Goal: Task Accomplishment & Management: Use online tool/utility

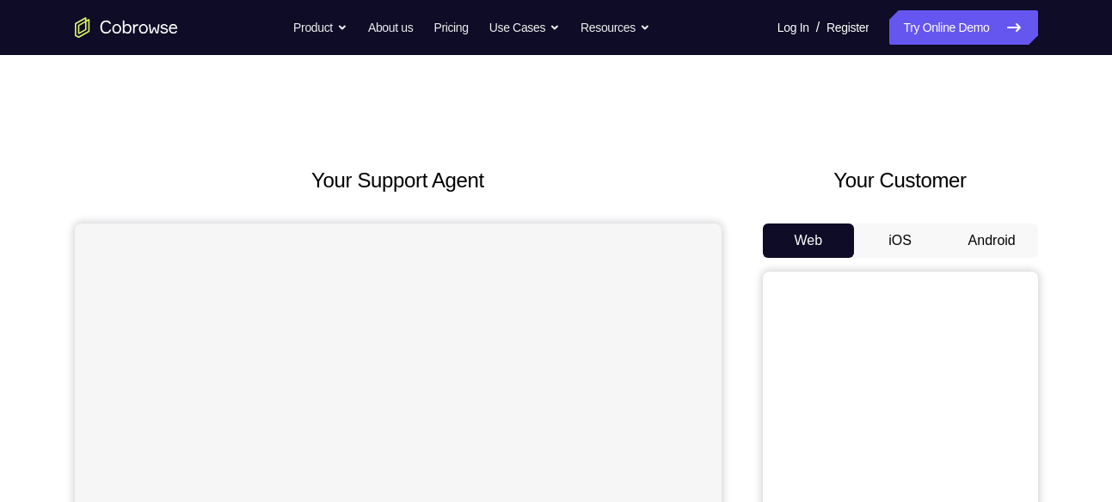
click at [1002, 240] on button "Android" at bounding box center [992, 241] width 92 height 34
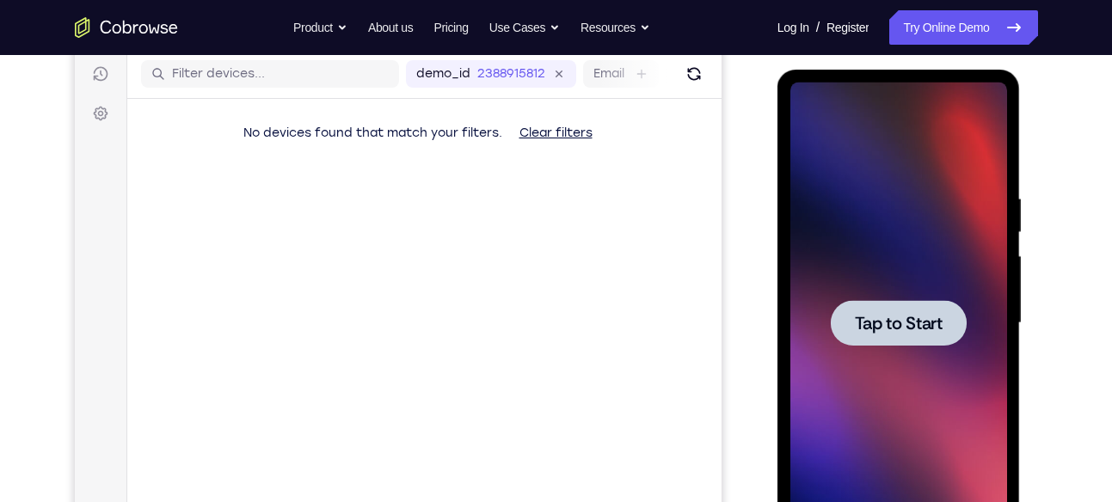
click at [918, 316] on span "Tap to Start" at bounding box center [899, 323] width 88 height 17
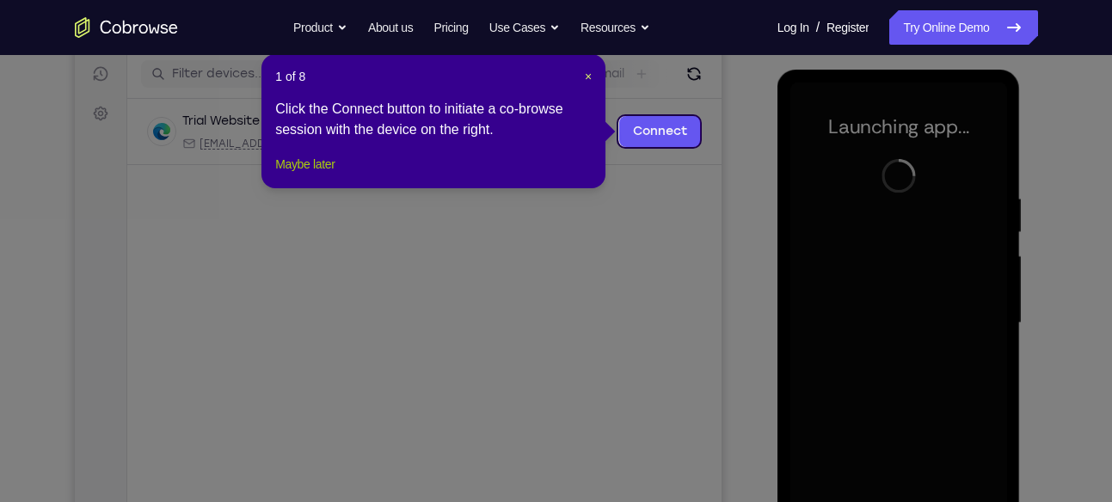
click at [332, 175] on button "Maybe later" at bounding box center [304, 164] width 59 height 21
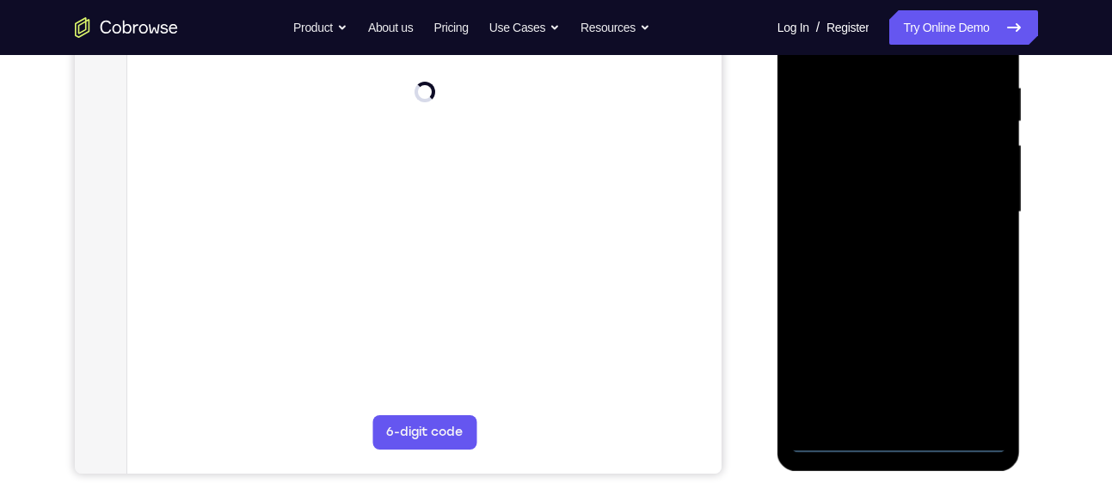
scroll to position [327, 0]
click at [894, 441] on div at bounding box center [898, 212] width 217 height 482
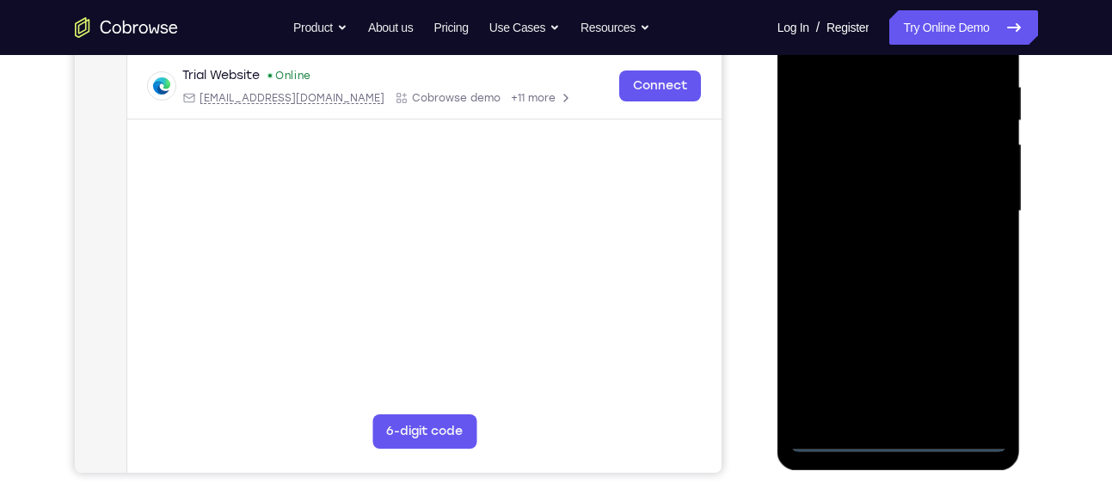
click at [980, 373] on div at bounding box center [898, 212] width 217 height 482
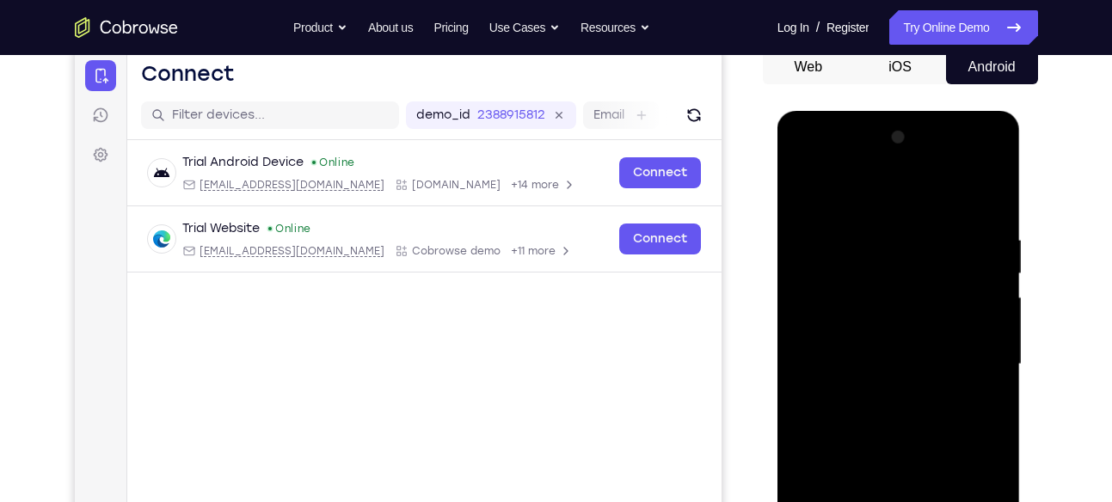
scroll to position [175, 0]
click at [865, 187] on div at bounding box center [898, 364] width 217 height 482
click at [989, 357] on div at bounding box center [898, 364] width 217 height 482
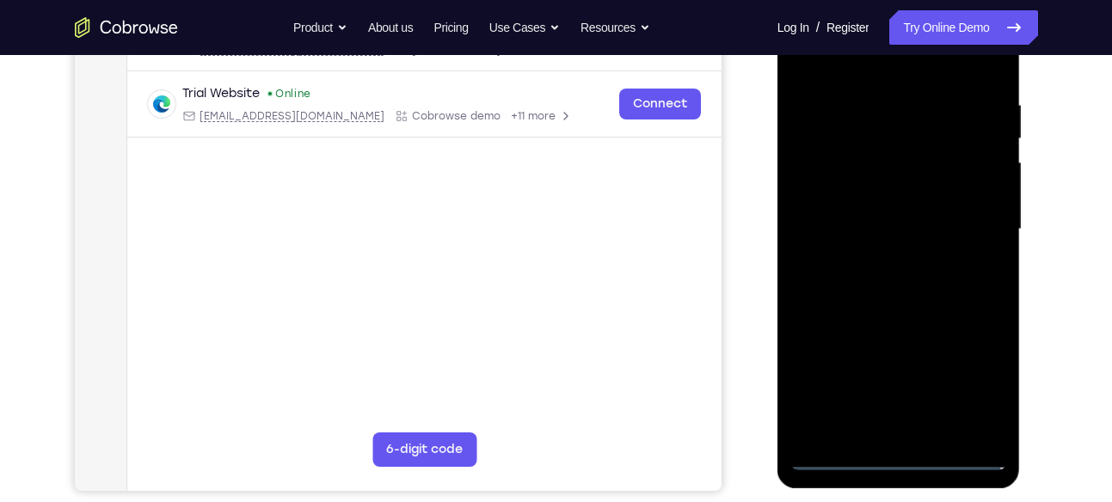
scroll to position [310, 0]
click at [909, 434] on div at bounding box center [898, 229] width 217 height 482
click at [883, 317] on div at bounding box center [898, 229] width 217 height 482
click at [875, 148] on div at bounding box center [898, 229] width 217 height 482
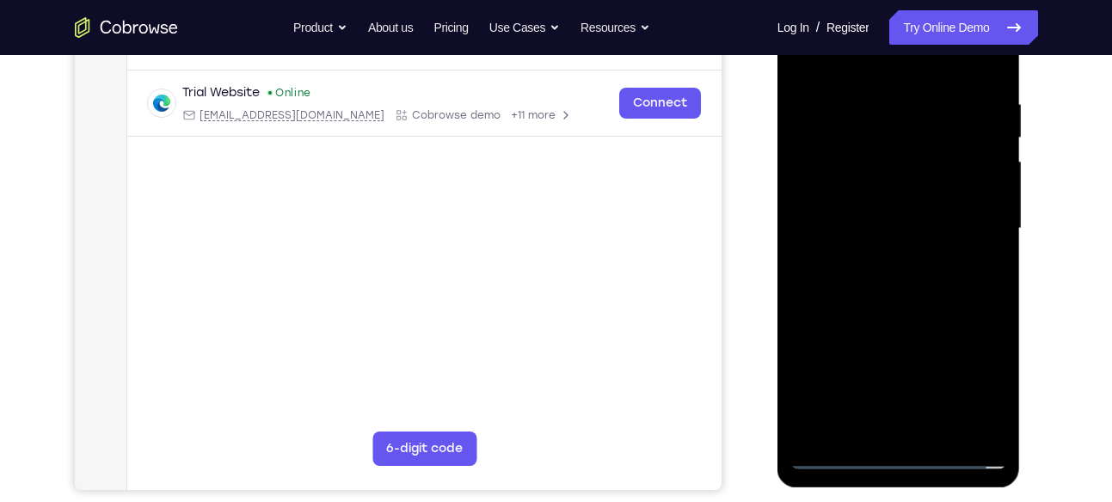
click at [875, 148] on div at bounding box center [898, 229] width 217 height 482
click at [928, 187] on div at bounding box center [898, 229] width 217 height 482
click at [875, 147] on div at bounding box center [898, 229] width 217 height 482
click at [847, 192] on div at bounding box center [898, 229] width 217 height 482
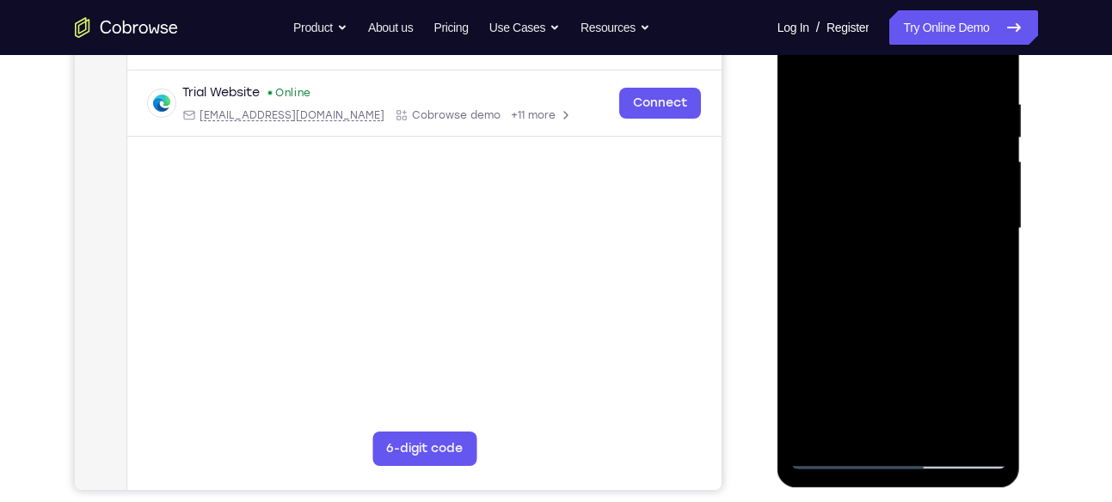
click at [946, 289] on div at bounding box center [898, 229] width 217 height 482
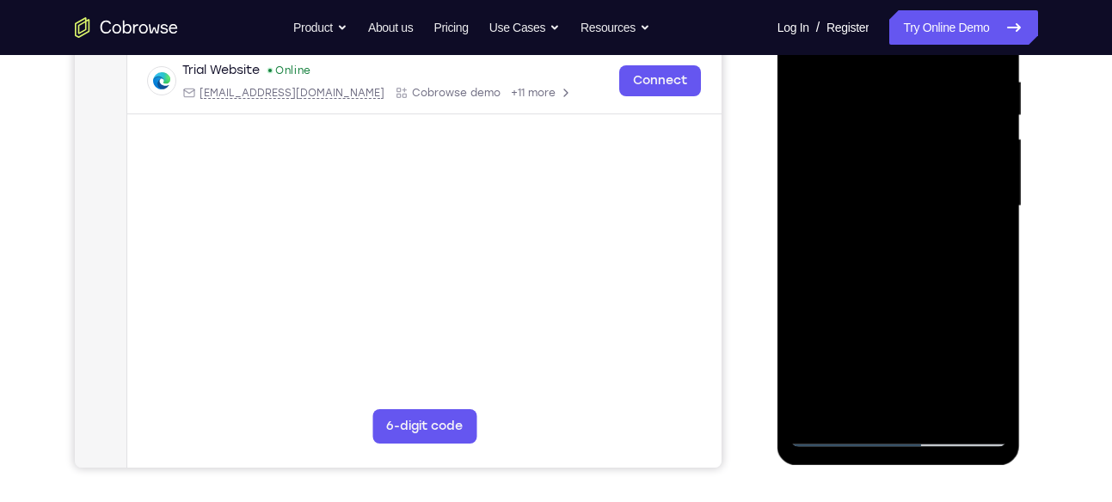
scroll to position [333, 0]
click at [997, 286] on div at bounding box center [898, 206] width 217 height 482
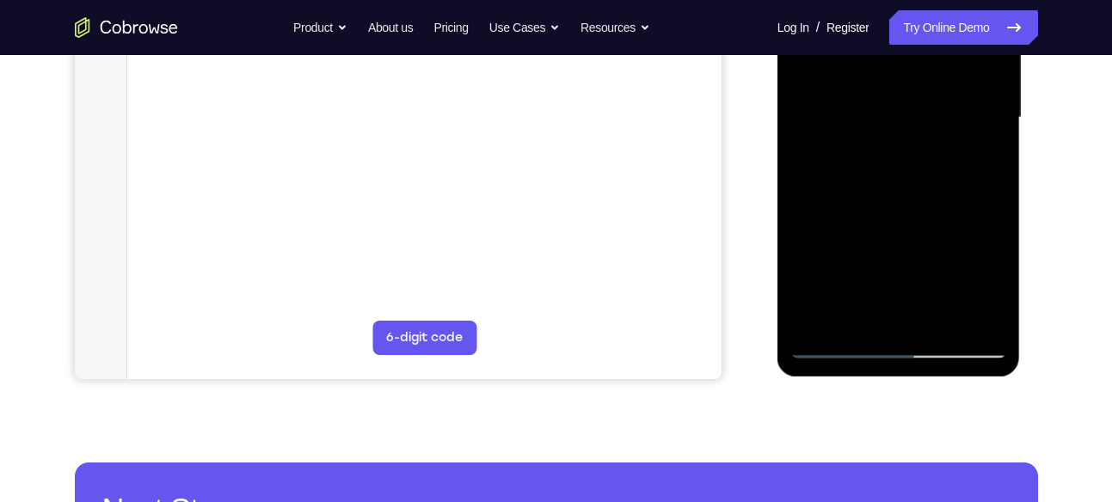
scroll to position [423, 0]
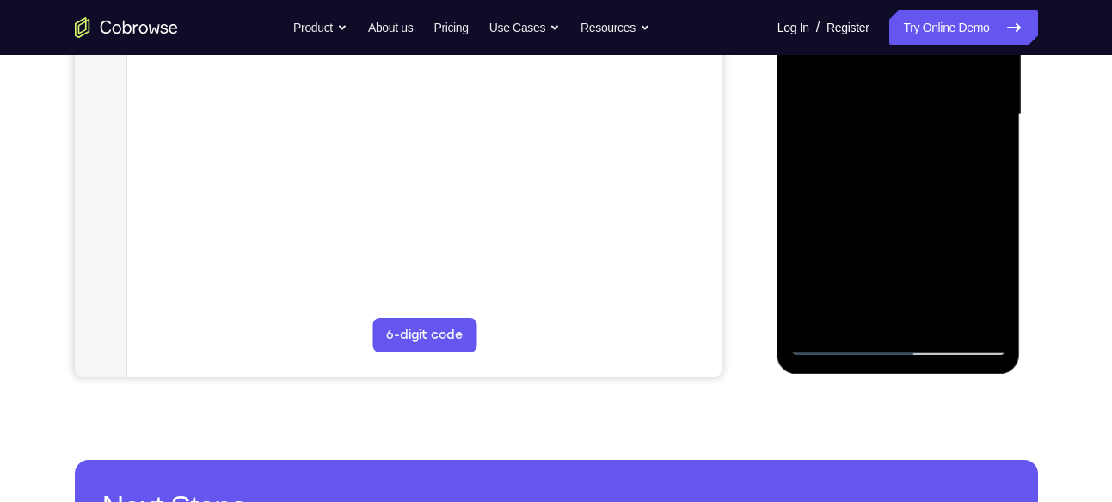
click at [933, 312] on div at bounding box center [898, 115] width 217 height 482
click at [893, 210] on div at bounding box center [898, 115] width 217 height 482
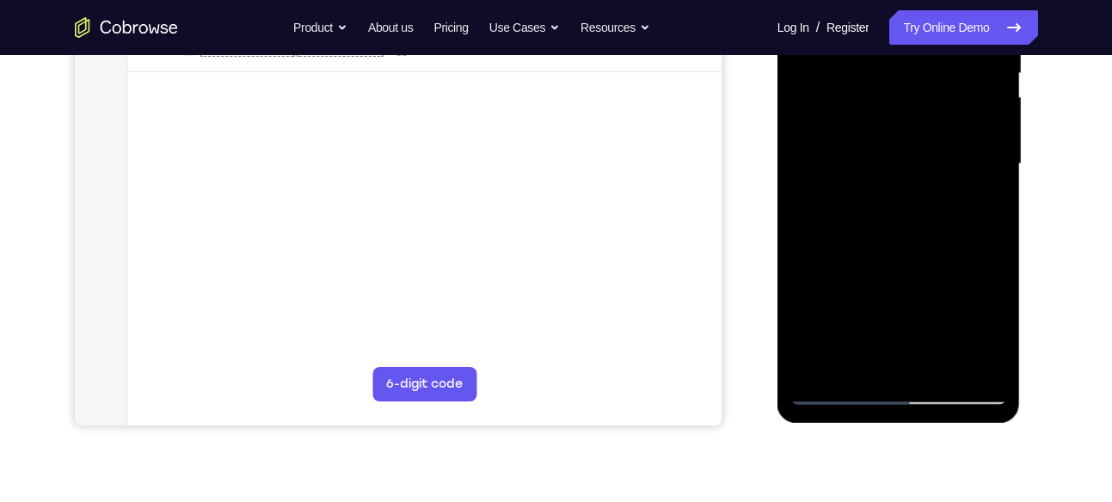
scroll to position [373, 0]
click at [998, 110] on div at bounding box center [898, 165] width 217 height 482
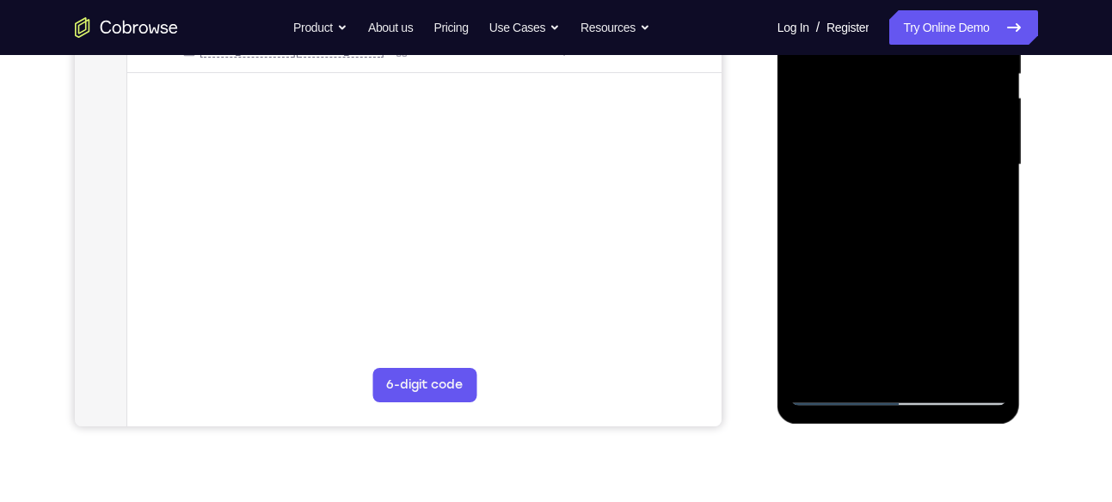
click at [933, 186] on div at bounding box center [898, 165] width 217 height 482
click at [920, 214] on div at bounding box center [898, 165] width 217 height 482
click at [808, 328] on div at bounding box center [898, 165] width 217 height 482
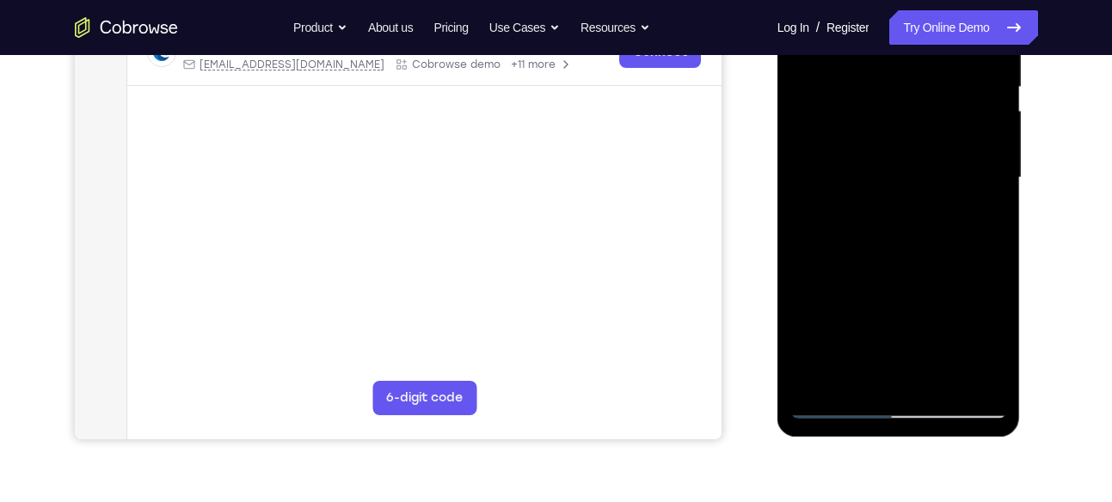
scroll to position [361, 0]
click at [840, 313] on div at bounding box center [898, 177] width 217 height 482
click at [974, 305] on div at bounding box center [898, 177] width 217 height 482
click at [998, 175] on div at bounding box center [898, 177] width 217 height 482
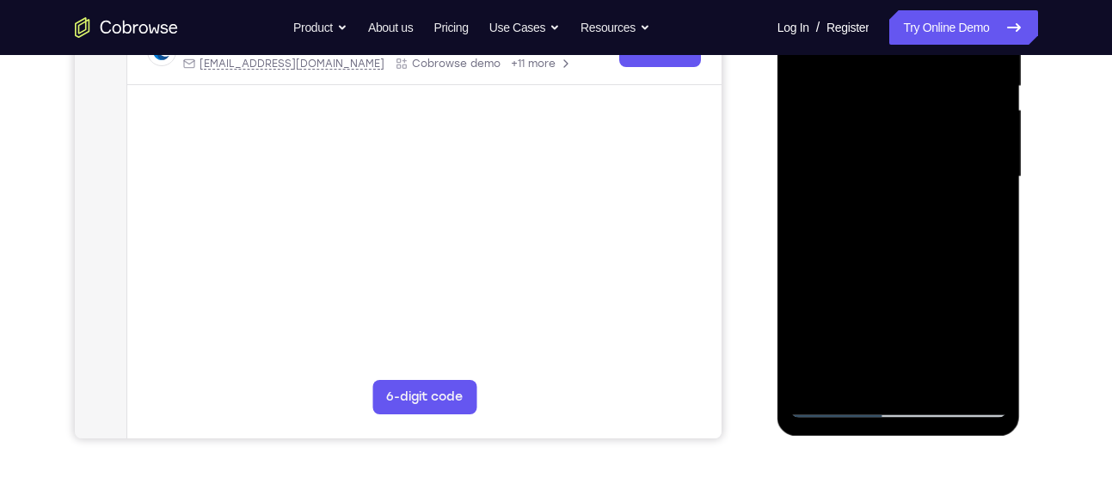
click at [998, 175] on div at bounding box center [898, 177] width 217 height 482
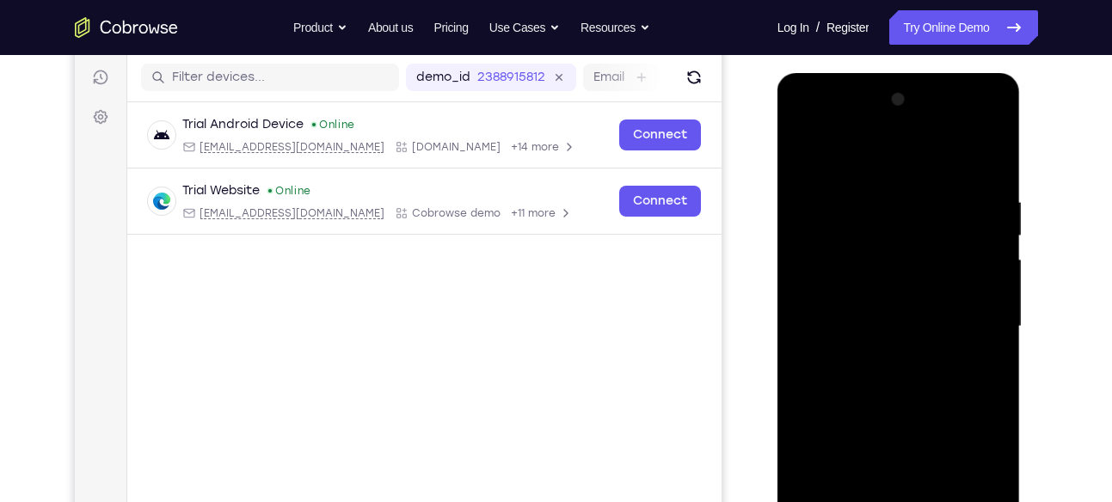
scroll to position [207, 0]
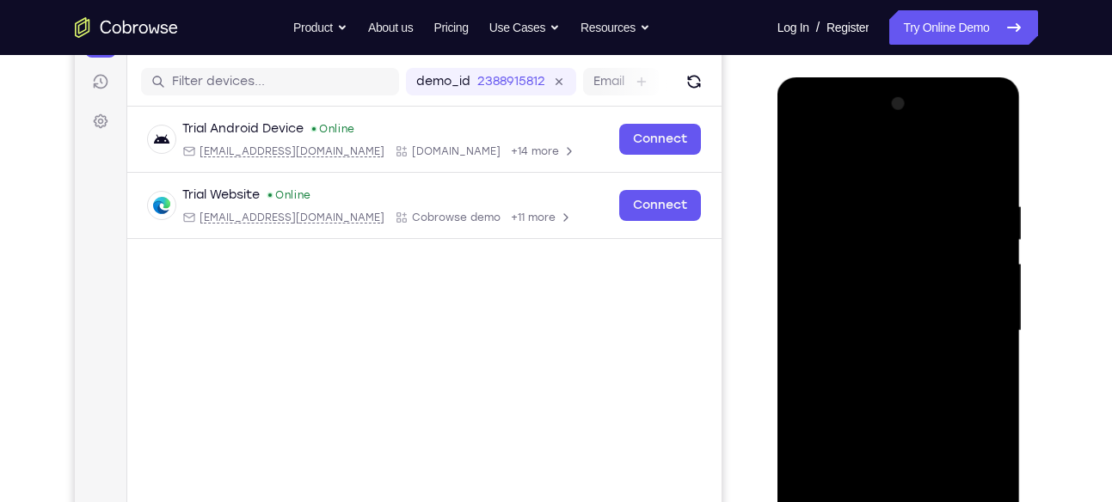
click at [812, 157] on div at bounding box center [898, 331] width 217 height 482
drag, startPoint x: 812, startPoint y: 157, endPoint x: 798, endPoint y: 152, distance: 14.7
click at [798, 152] on div at bounding box center [898, 331] width 217 height 482
click at [808, 152] on div at bounding box center [898, 331] width 217 height 482
click at [806, 157] on div at bounding box center [898, 331] width 217 height 482
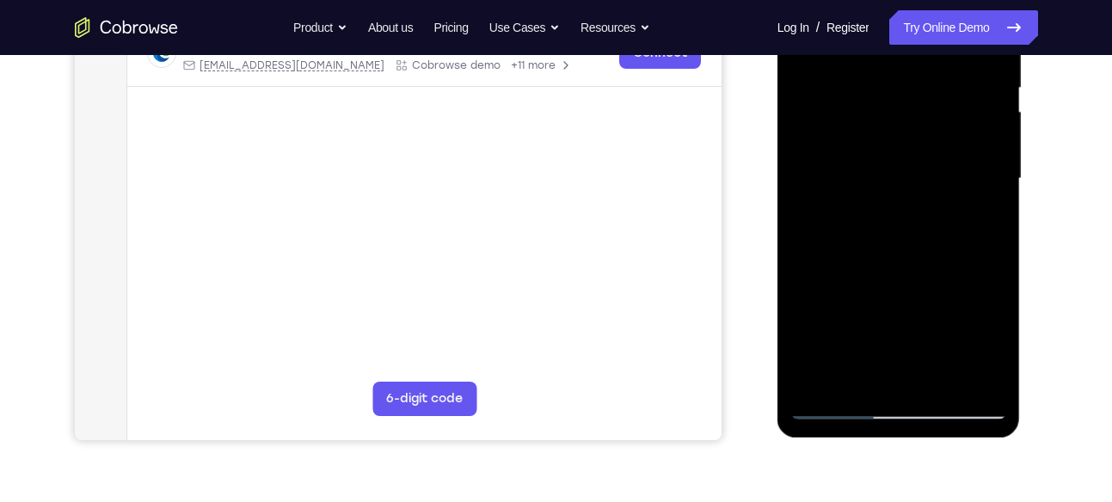
scroll to position [361, 0]
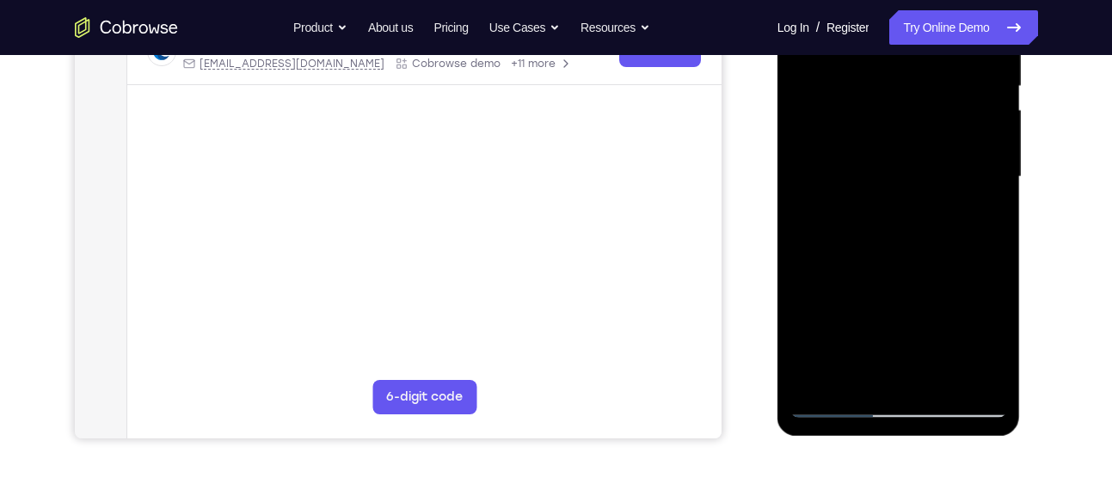
click at [822, 313] on div at bounding box center [898, 177] width 217 height 482
click at [842, 316] on div at bounding box center [898, 177] width 217 height 482
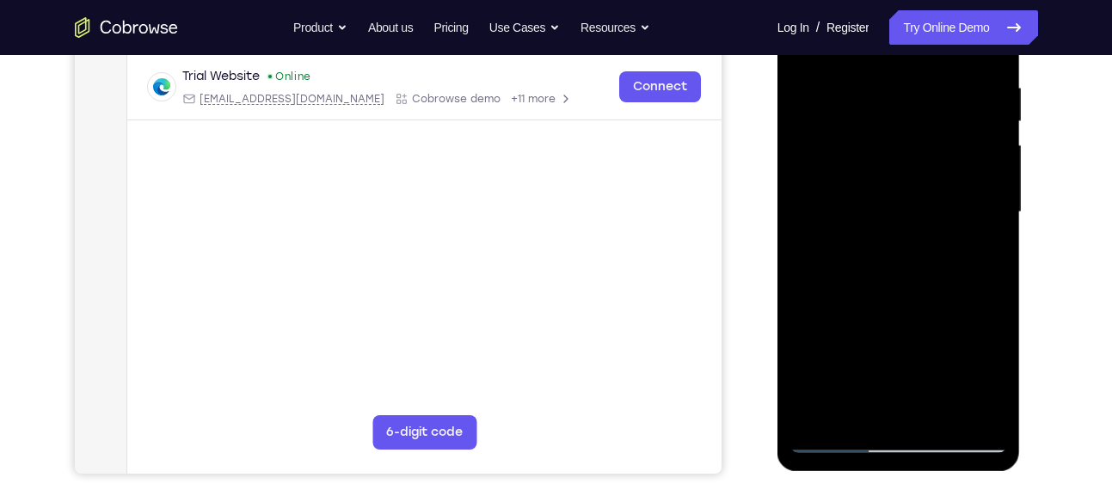
scroll to position [325, 0]
click at [951, 254] on div at bounding box center [898, 213] width 217 height 482
click at [971, 254] on div at bounding box center [898, 213] width 217 height 482
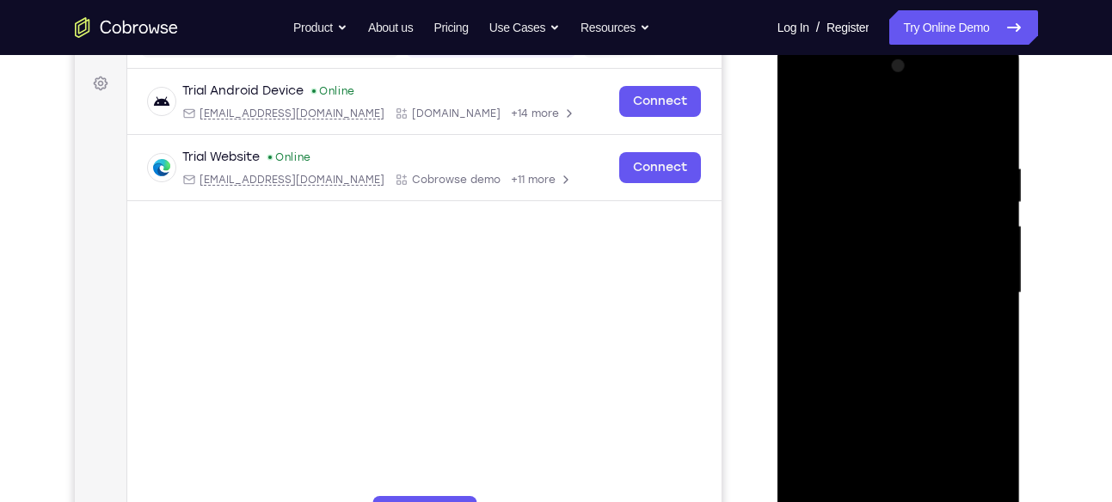
scroll to position [286, 0]
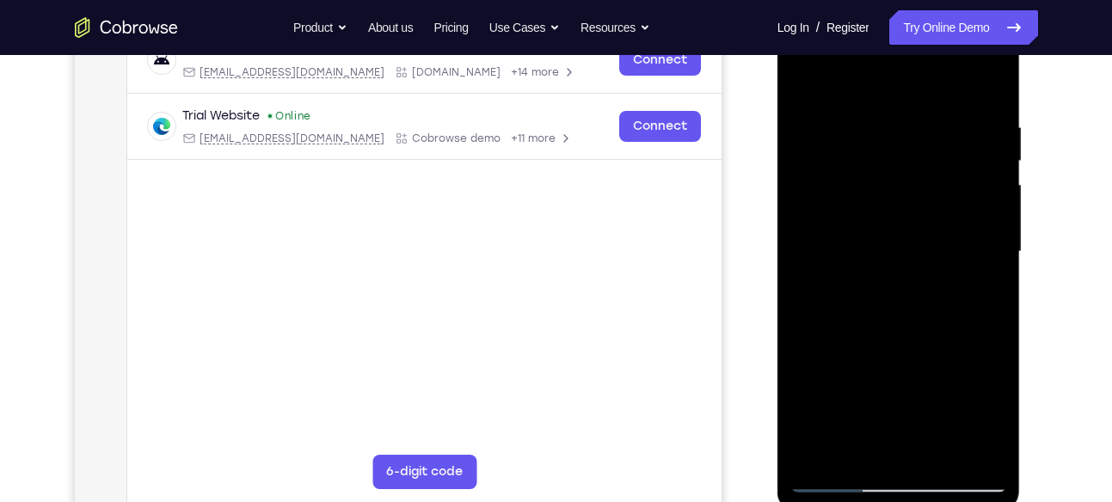
click at [805, 80] on div at bounding box center [898, 252] width 217 height 482
click at [970, 281] on div at bounding box center [898, 252] width 217 height 482
click at [854, 356] on div at bounding box center [898, 252] width 217 height 482
click at [824, 113] on div at bounding box center [898, 252] width 217 height 482
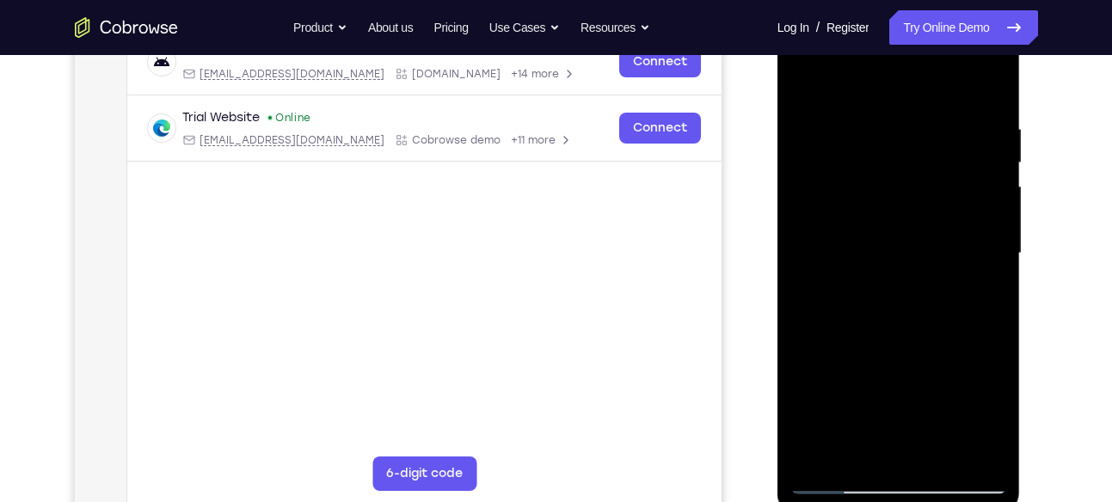
scroll to position [339, 0]
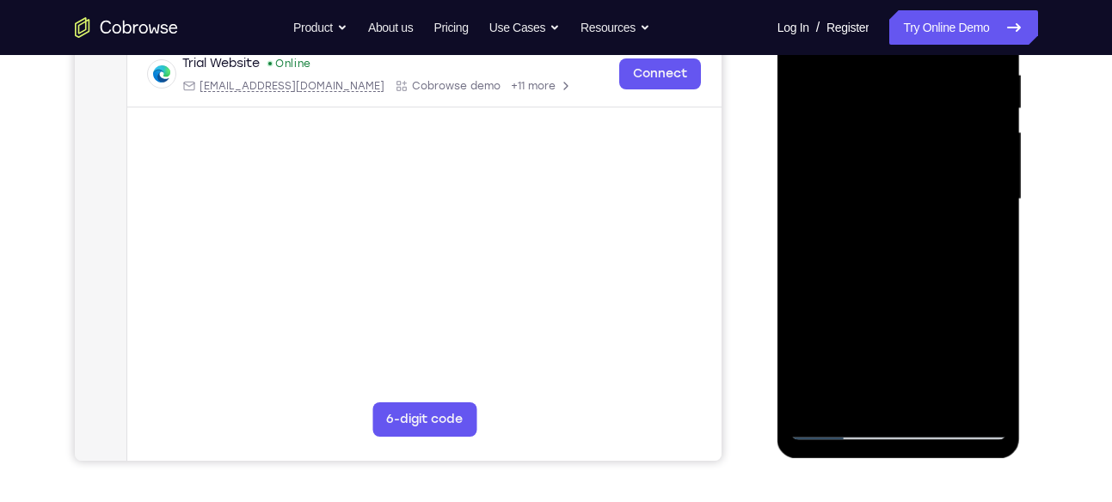
click at [806, 408] on div at bounding box center [898, 200] width 217 height 482
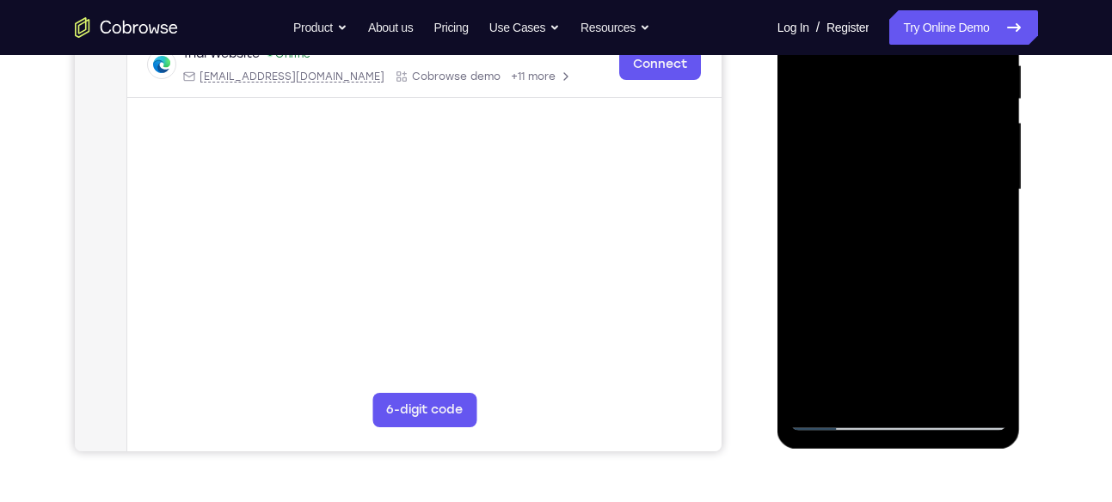
scroll to position [347, 0]
drag, startPoint x: 894, startPoint y: 314, endPoint x: 875, endPoint y: 153, distance: 161.8
click at [875, 153] on div at bounding box center [898, 192] width 217 height 482
drag, startPoint x: 885, startPoint y: 221, endPoint x: 920, endPoint y: 49, distance: 175.6
click at [920, 49] on div at bounding box center [898, 192] width 217 height 482
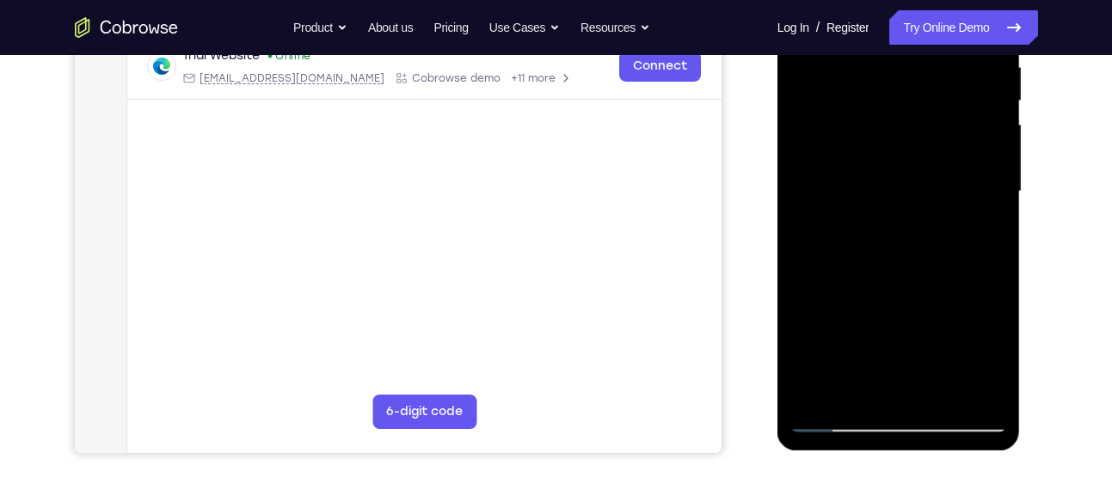
drag, startPoint x: 914, startPoint y: 288, endPoint x: 950, endPoint y: 79, distance: 212.1
click at [950, 79] on div at bounding box center [898, 192] width 217 height 482
drag, startPoint x: 918, startPoint y: 235, endPoint x: 943, endPoint y: 117, distance: 120.4
click at [943, 117] on div at bounding box center [898, 192] width 217 height 482
click at [999, 267] on div at bounding box center [898, 192] width 217 height 482
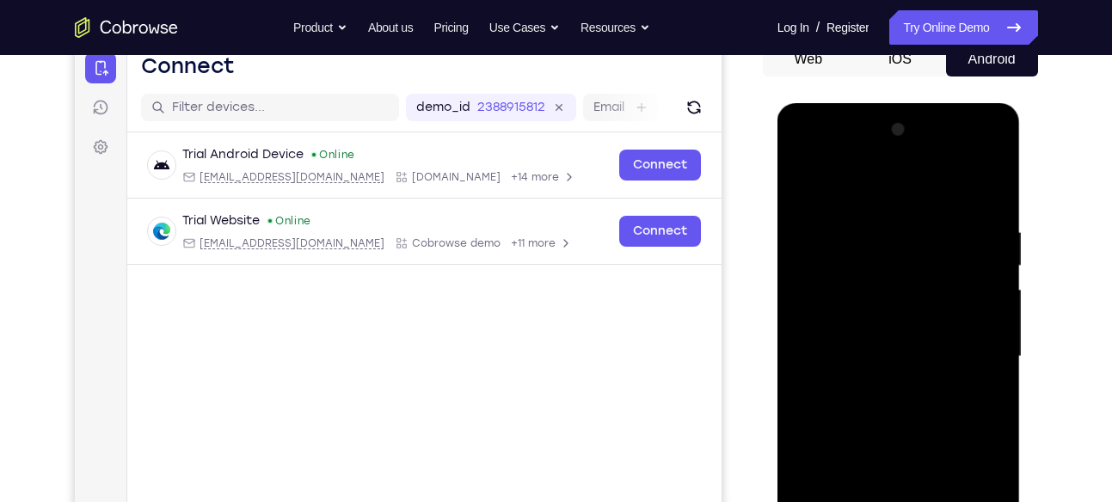
scroll to position [182, 0]
click at [1000, 185] on div at bounding box center [898, 356] width 217 height 482
click at [798, 174] on div at bounding box center [898, 356] width 217 height 482
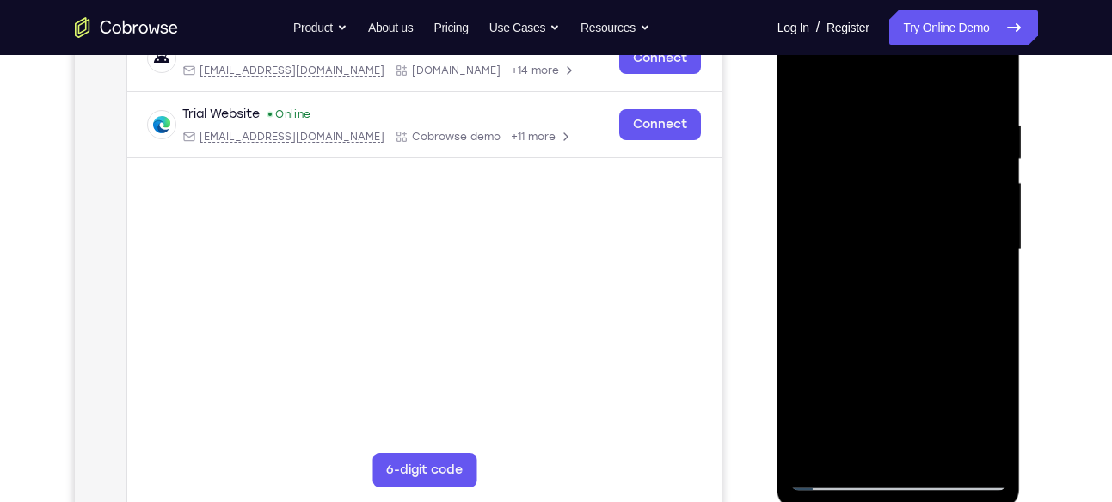
scroll to position [289, 0]
click at [939, 448] on div at bounding box center [898, 250] width 217 height 482
click at [888, 292] on div at bounding box center [898, 250] width 217 height 482
click at [838, 284] on div at bounding box center [898, 250] width 217 height 482
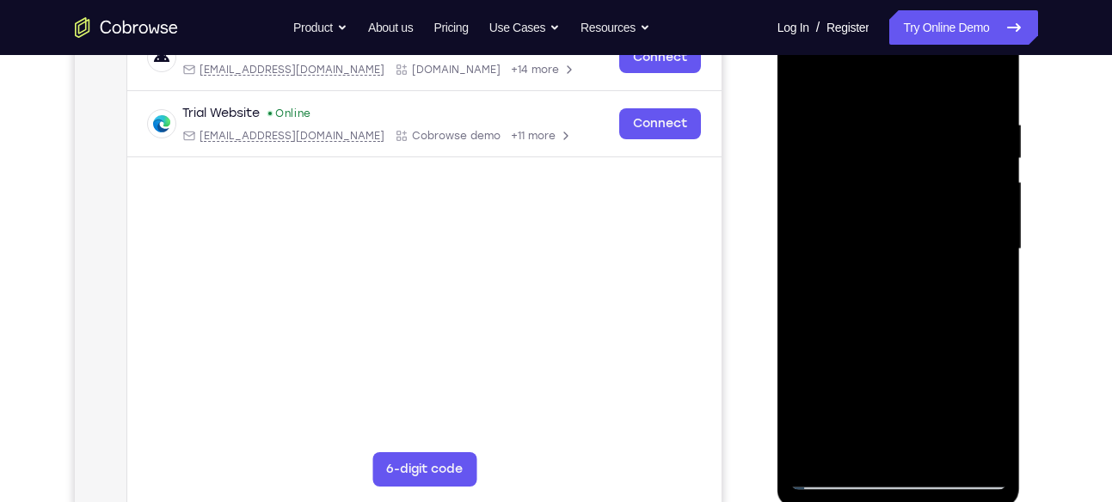
click at [811, 282] on div at bounding box center [898, 250] width 217 height 482
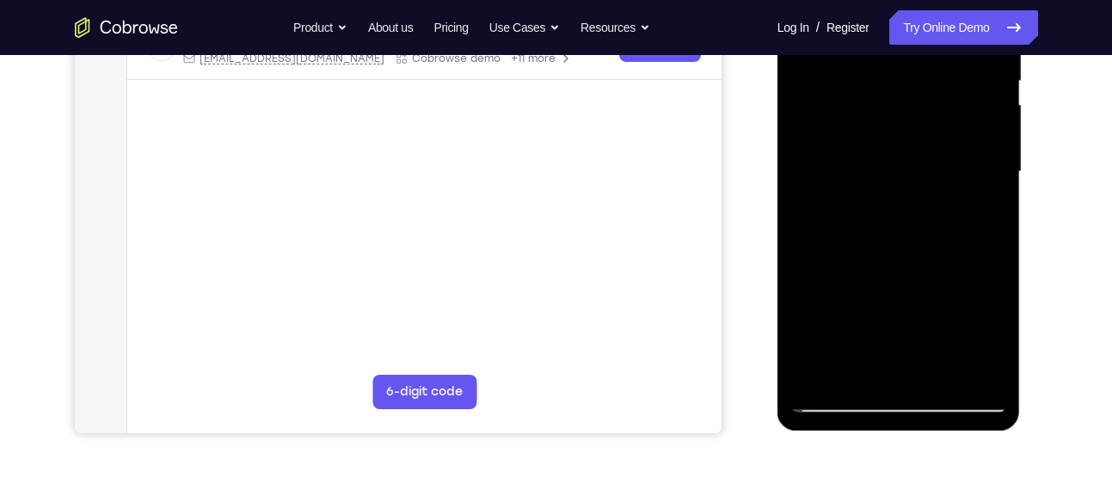
scroll to position [270, 0]
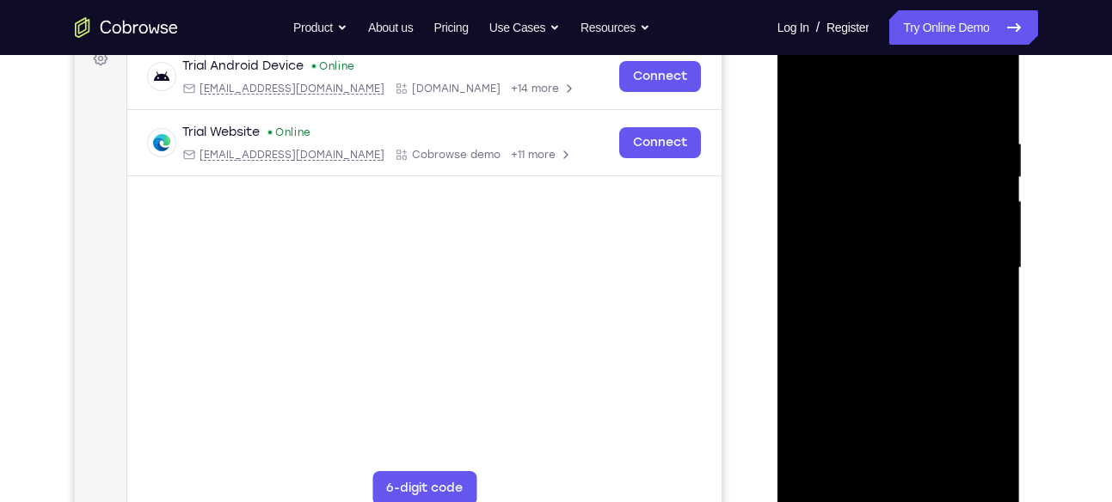
click at [999, 402] on div at bounding box center [898, 269] width 217 height 482
click at [848, 372] on div at bounding box center [898, 269] width 217 height 482
click at [804, 88] on div at bounding box center [898, 267] width 217 height 482
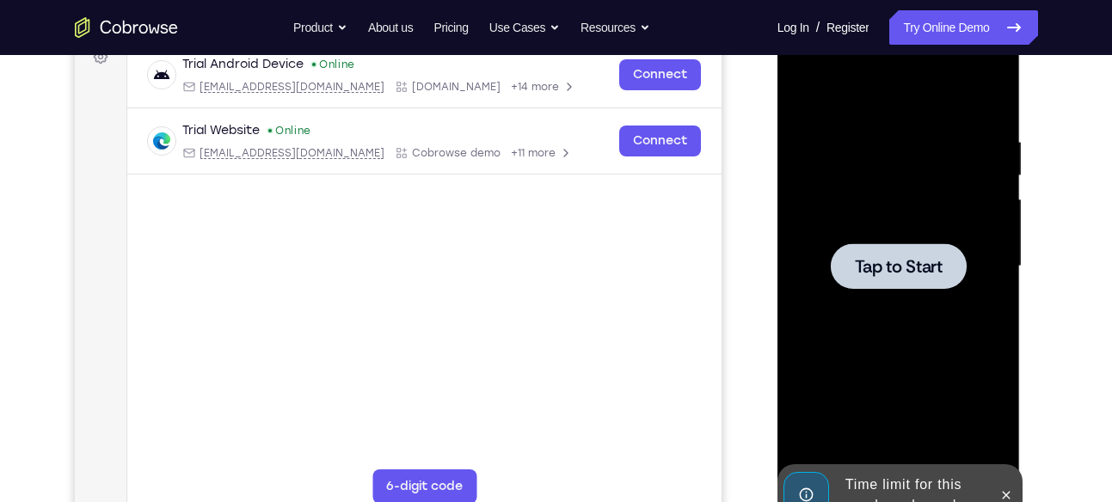
click at [889, 230] on div at bounding box center [898, 267] width 217 height 482
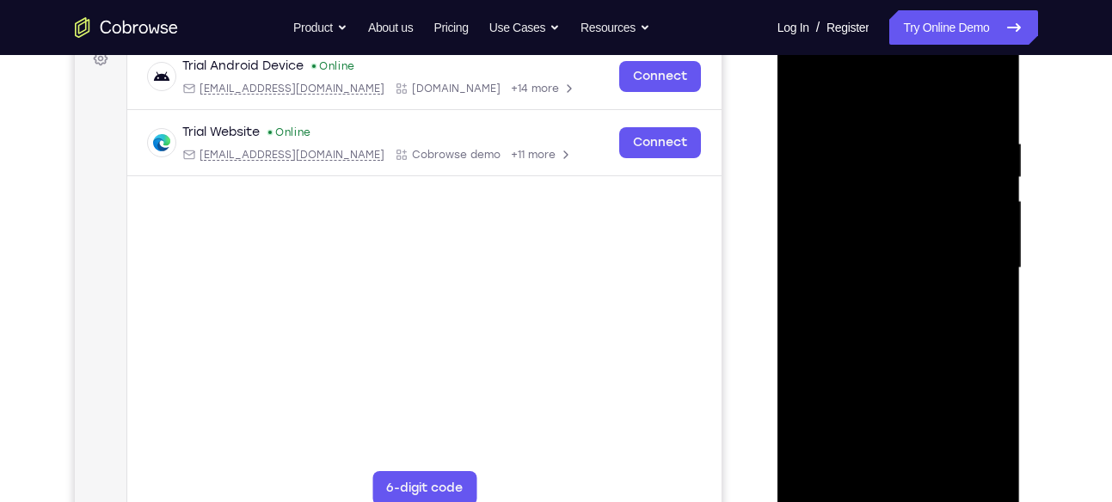
scroll to position [269, 0]
click at [922, 371] on div at bounding box center [898, 269] width 217 height 482
click at [919, 327] on div at bounding box center [898, 269] width 217 height 482
drag, startPoint x: 920, startPoint y: 352, endPoint x: 933, endPoint y: 60, distance: 291.8
click at [933, 60] on div at bounding box center [898, 269] width 217 height 482
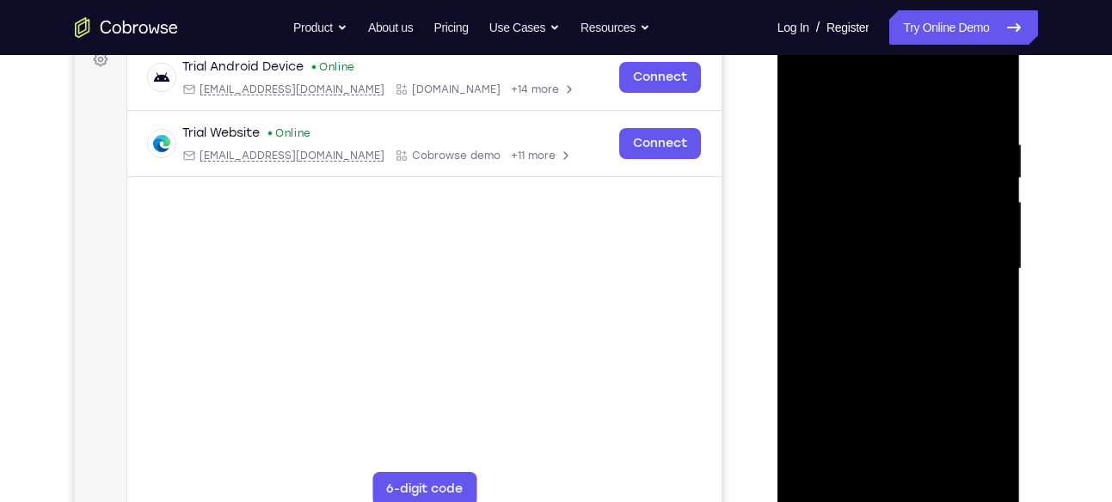
scroll to position [273, 0]
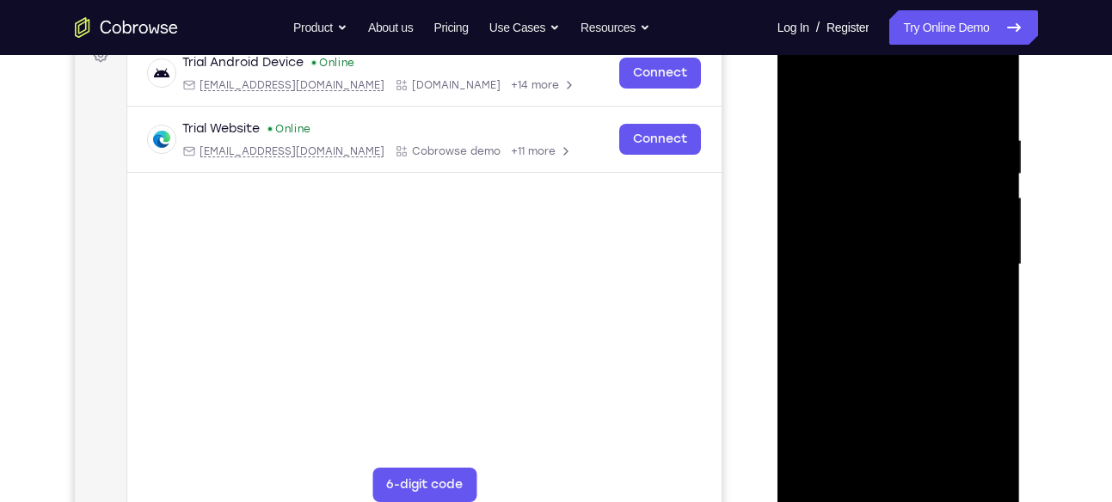
drag, startPoint x: 911, startPoint y: 327, endPoint x: 894, endPoint y: 204, distance: 124.2
click at [894, 204] on div at bounding box center [898, 265] width 217 height 482
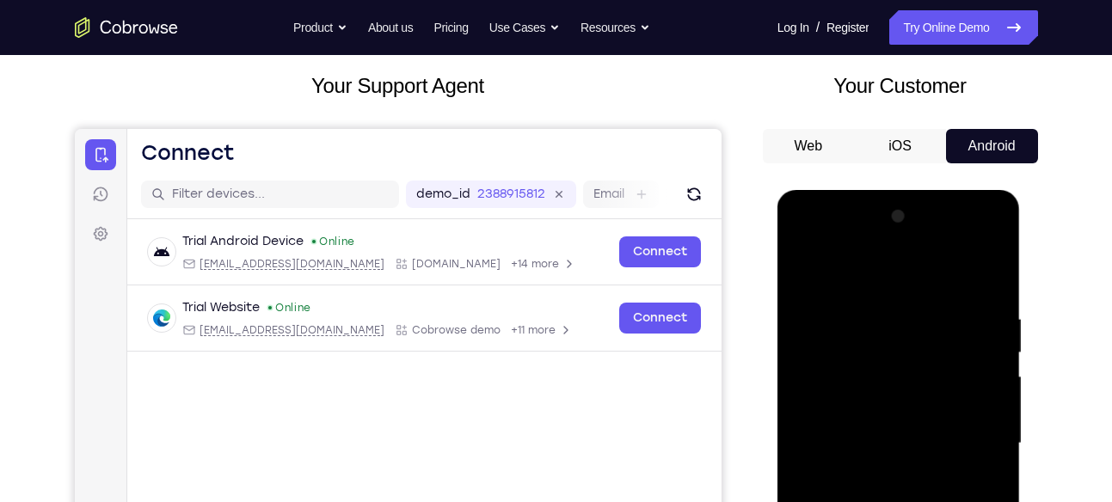
scroll to position [94, 0]
click at [924, 173] on div "Web iOS Android" at bounding box center [900, 418] width 275 height 577
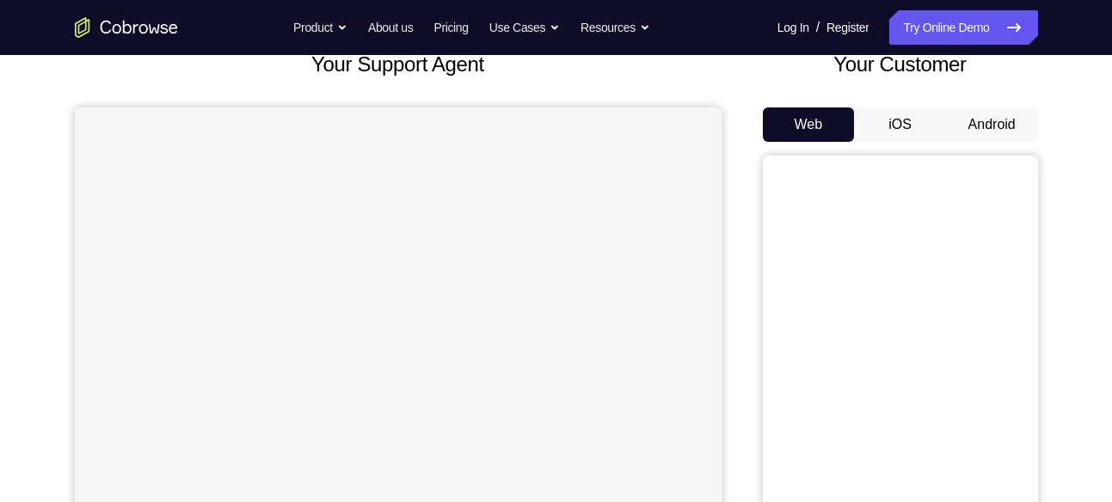
click at [1003, 146] on div "Web iOS Android" at bounding box center [900, 395] width 275 height 577
click at [997, 123] on button "Android" at bounding box center [992, 124] width 92 height 34
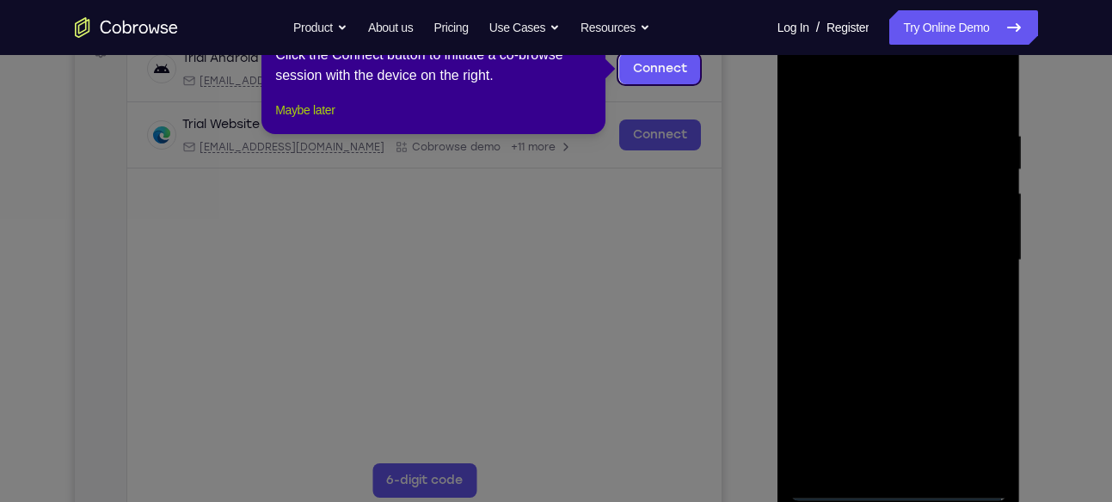
click at [322, 120] on button "Maybe later" at bounding box center [304, 110] width 59 height 21
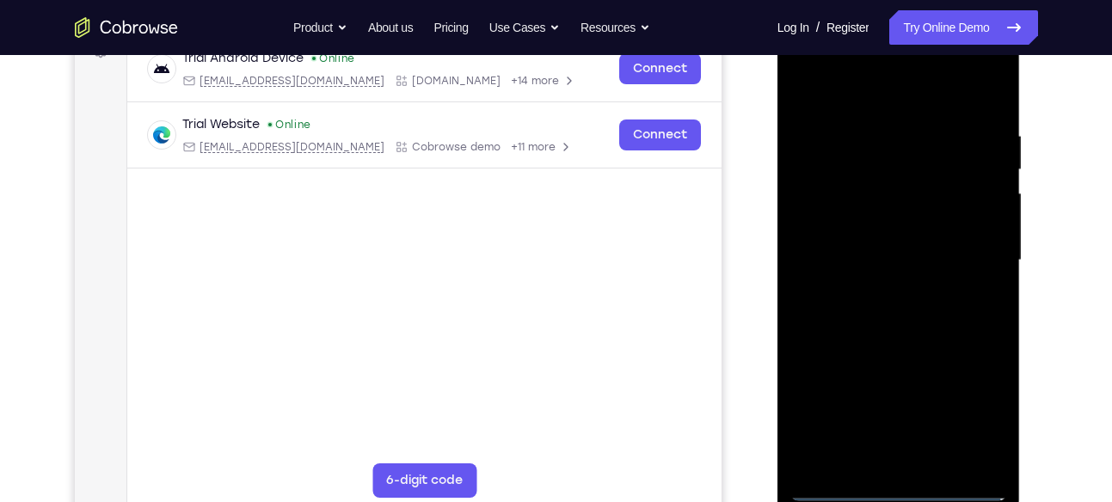
click at [905, 485] on div at bounding box center [898, 261] width 217 height 482
click at [973, 421] on div at bounding box center [898, 261] width 217 height 482
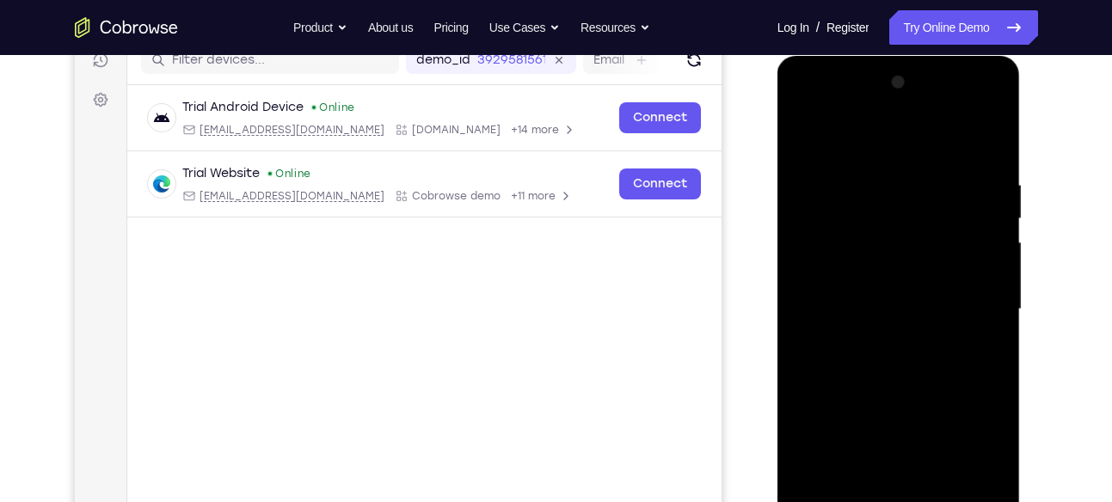
scroll to position [228, 0]
click at [855, 134] on div at bounding box center [898, 311] width 217 height 482
click at [963, 295] on div at bounding box center [898, 311] width 217 height 482
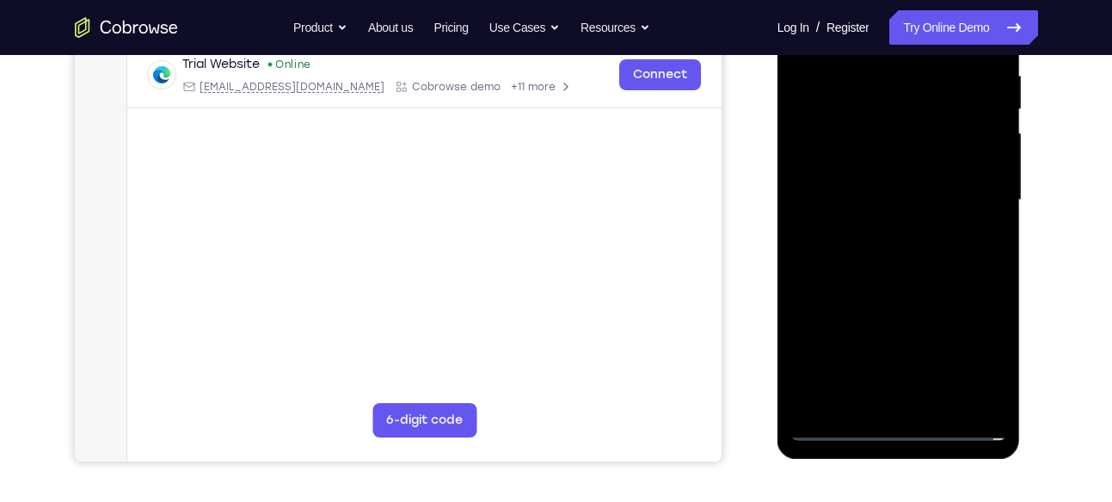
scroll to position [340, 0]
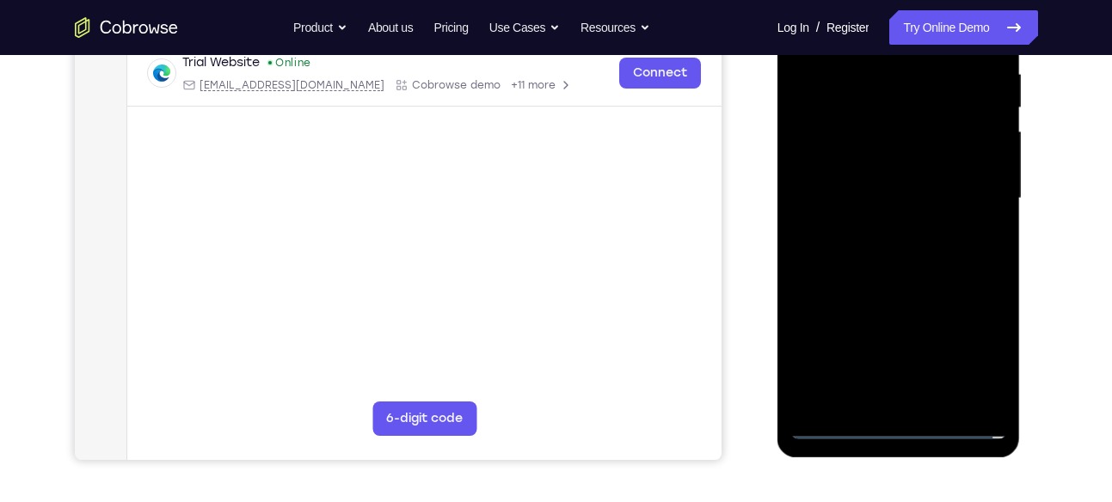
click at [919, 401] on div at bounding box center [898, 199] width 217 height 482
click at [894, 191] on div at bounding box center [898, 199] width 217 height 482
click at [893, 217] on div at bounding box center [898, 199] width 217 height 482
click at [900, 198] on div at bounding box center [898, 199] width 217 height 482
click at [906, 246] on div at bounding box center [898, 199] width 217 height 482
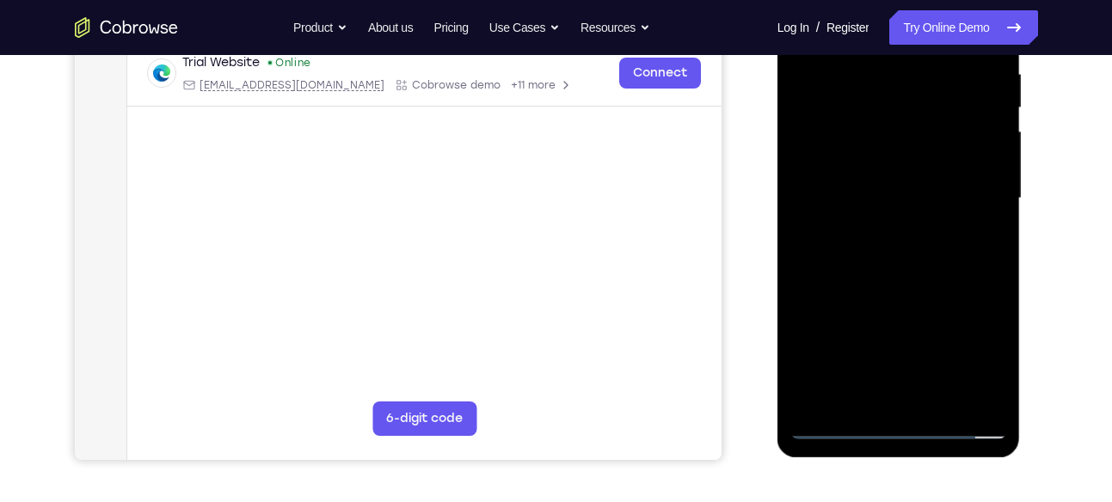
click at [906, 246] on div at bounding box center [898, 199] width 217 height 482
click at [907, 282] on div at bounding box center [898, 199] width 217 height 482
click at [930, 104] on div at bounding box center [898, 199] width 217 height 482
click at [957, 158] on div at bounding box center [898, 199] width 217 height 482
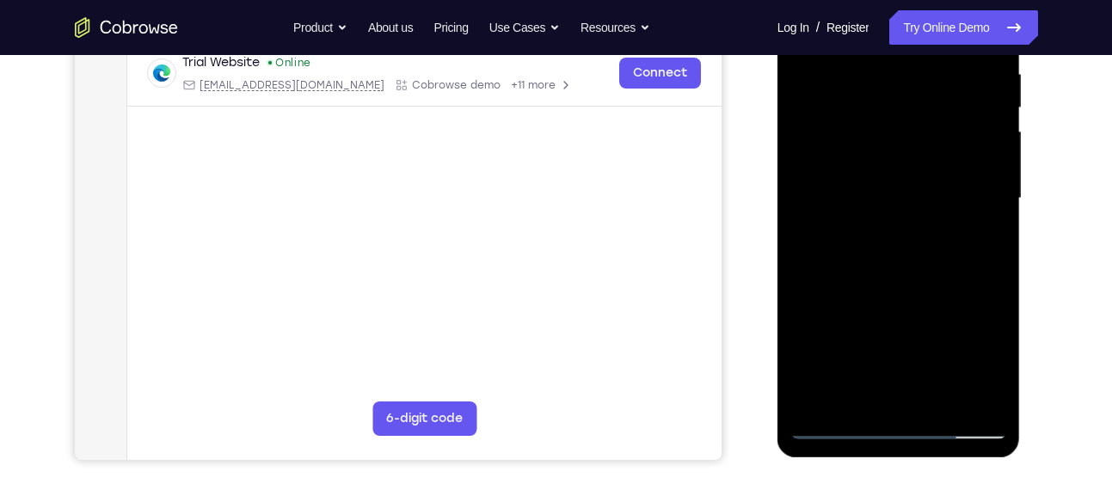
click at [814, 127] on div at bounding box center [898, 199] width 217 height 482
click at [851, 181] on div at bounding box center [898, 199] width 217 height 482
click at [880, 129] on div at bounding box center [898, 199] width 217 height 482
click at [881, 152] on div at bounding box center [898, 199] width 217 height 482
click at [881, 153] on div at bounding box center [898, 199] width 217 height 482
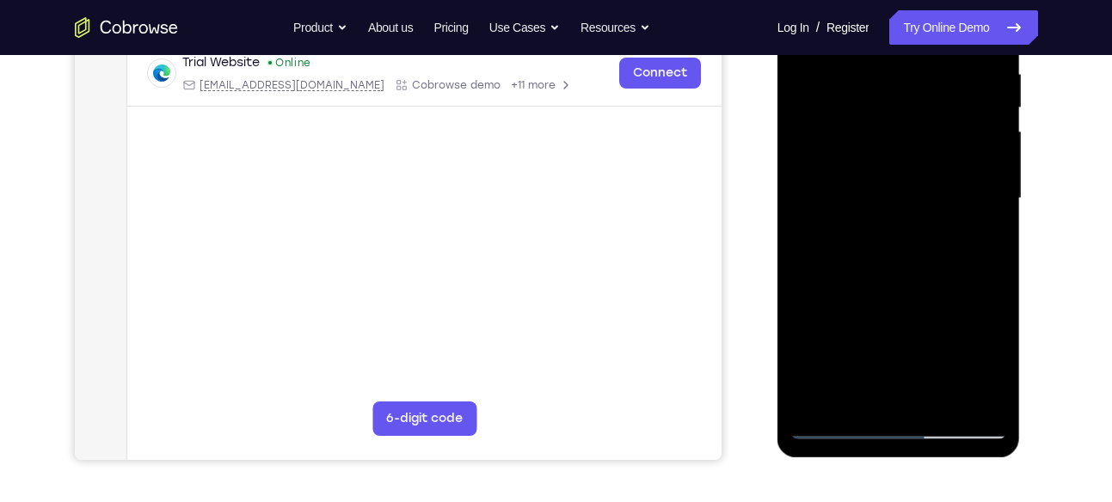
click at [881, 153] on div at bounding box center [898, 199] width 217 height 482
click at [879, 169] on div at bounding box center [898, 199] width 217 height 482
click at [929, 267] on div at bounding box center [898, 199] width 217 height 482
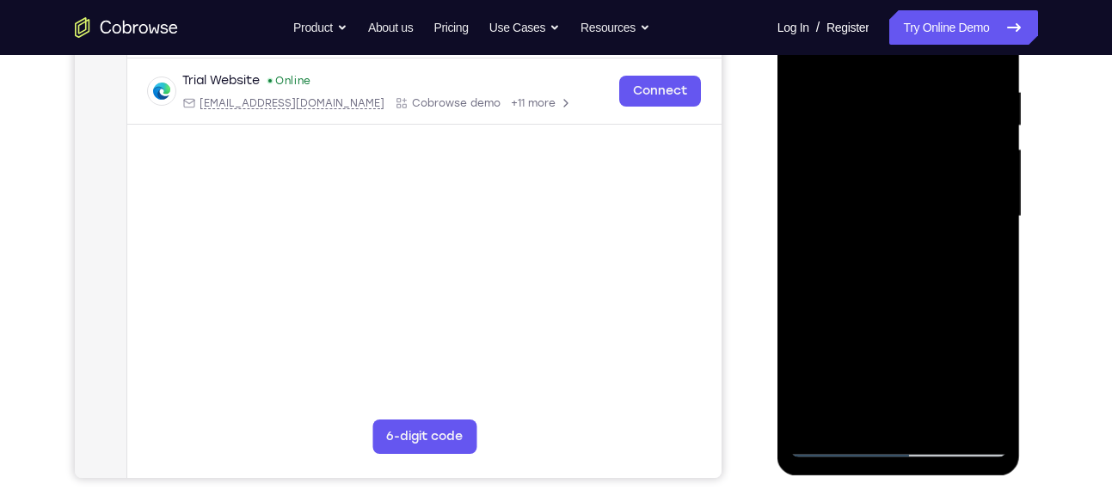
scroll to position [335, 0]
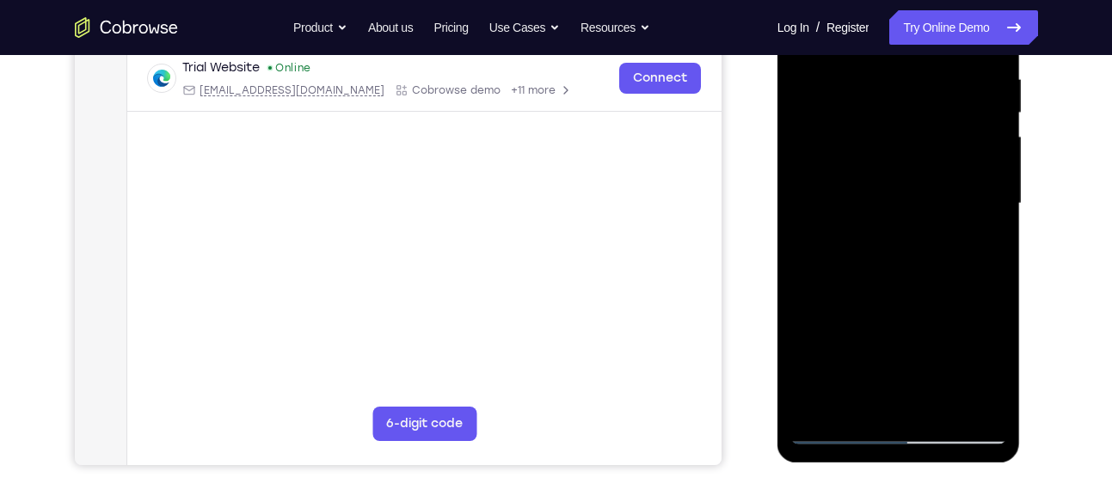
click at [863, 408] on div at bounding box center [898, 204] width 217 height 482
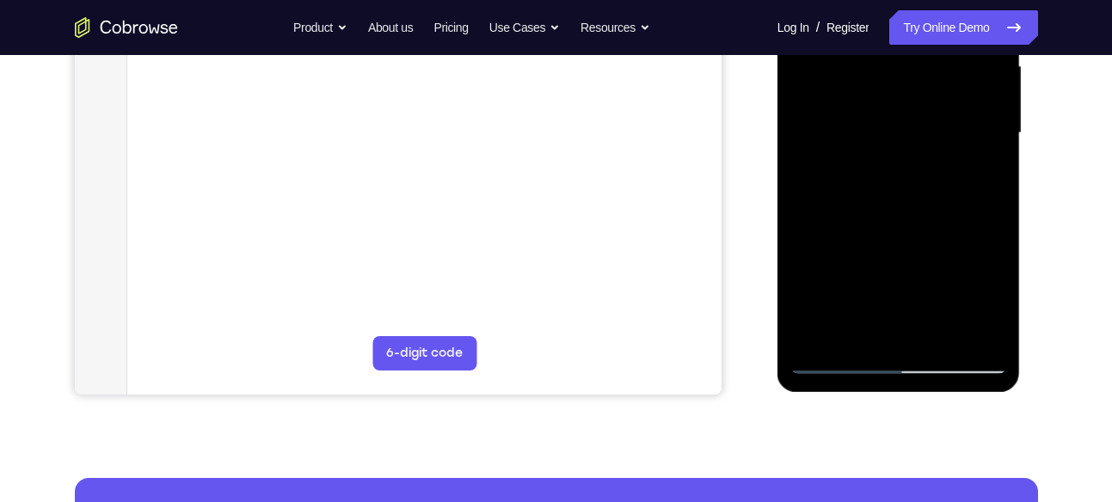
scroll to position [406, 0]
click at [822, 328] on div at bounding box center [898, 133] width 217 height 482
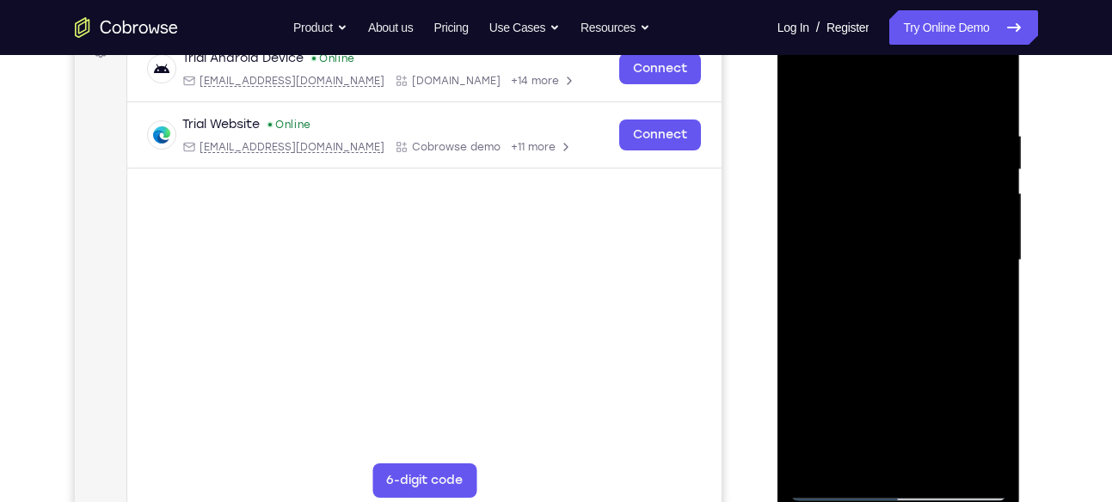
scroll to position [273, 0]
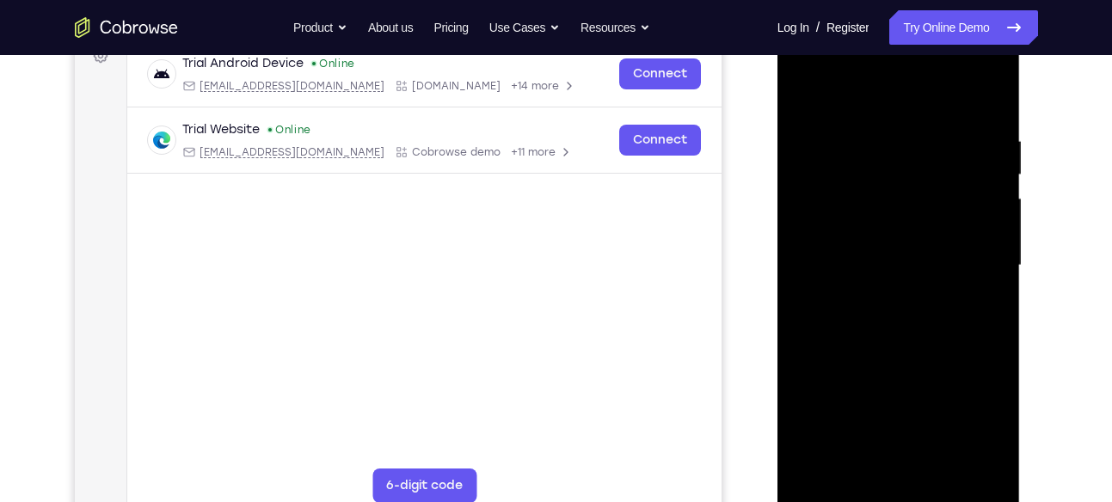
drag, startPoint x: 941, startPoint y: 266, endPoint x: 938, endPoint y: 122, distance: 143.6
drag, startPoint x: 938, startPoint y: 122, endPoint x: 986, endPoint y: 227, distance: 115.1
click at [986, 227] on div at bounding box center [898, 266] width 217 height 482
drag, startPoint x: 921, startPoint y: 391, endPoint x: 855, endPoint y: 201, distance: 201.3
drag, startPoint x: 855, startPoint y: 201, endPoint x: 834, endPoint y: 141, distance: 63.6
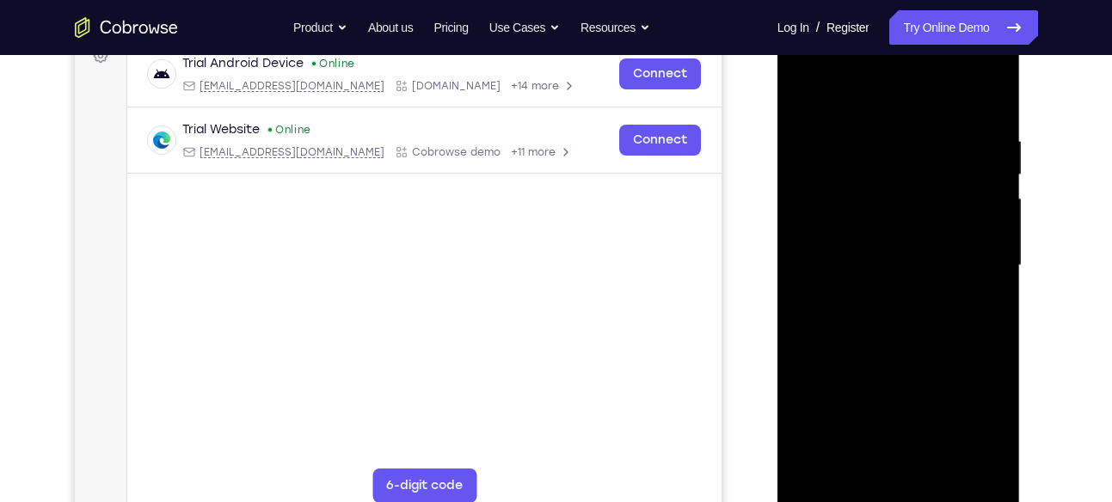
drag, startPoint x: 834, startPoint y: 141, endPoint x: 950, endPoint y: 390, distance: 275.1
click at [950, 390] on div at bounding box center [898, 266] width 217 height 482
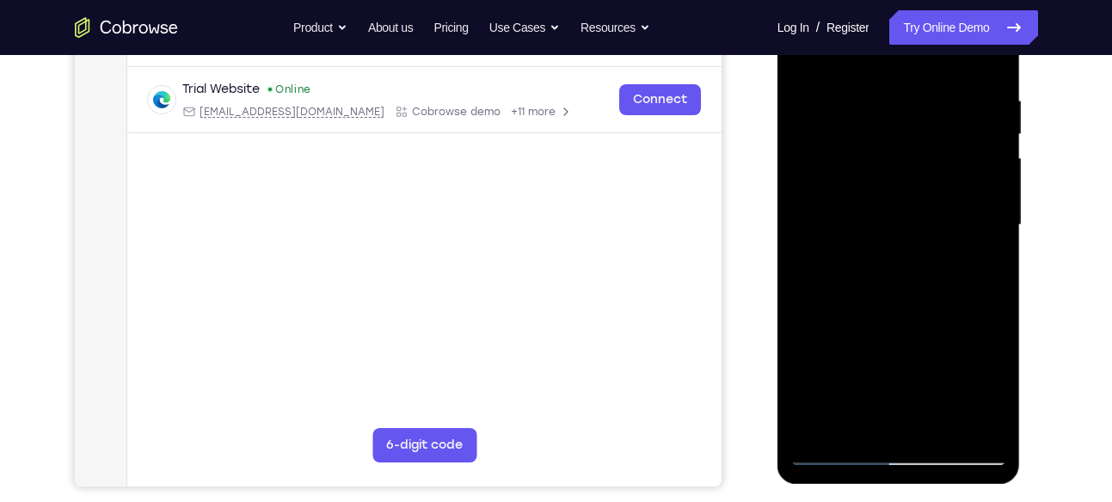
scroll to position [307, 0]
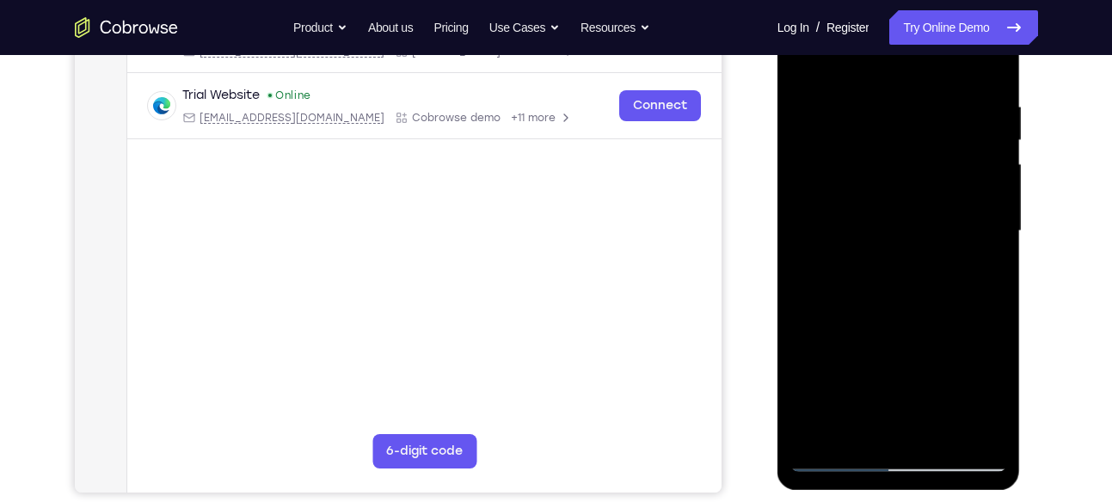
drag, startPoint x: 953, startPoint y: 349, endPoint x: 920, endPoint y: 262, distance: 92.8
drag, startPoint x: 920, startPoint y: 262, endPoint x: 943, endPoint y: 304, distance: 47.7
click at [943, 304] on div at bounding box center [898, 232] width 217 height 482
drag, startPoint x: 943, startPoint y: 304, endPoint x: 919, endPoint y: 230, distance: 78.3
click at [919, 230] on div at bounding box center [898, 232] width 217 height 482
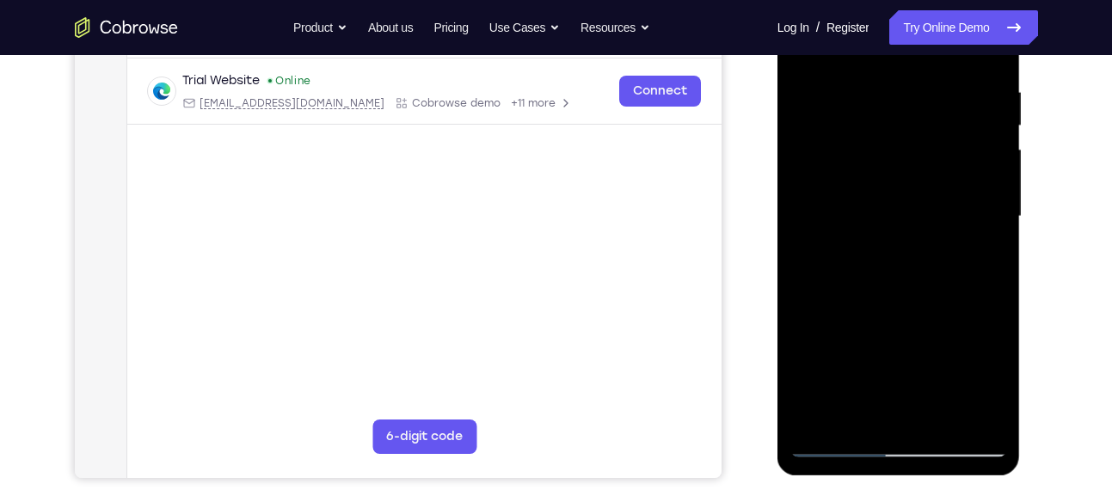
scroll to position [315, 0]
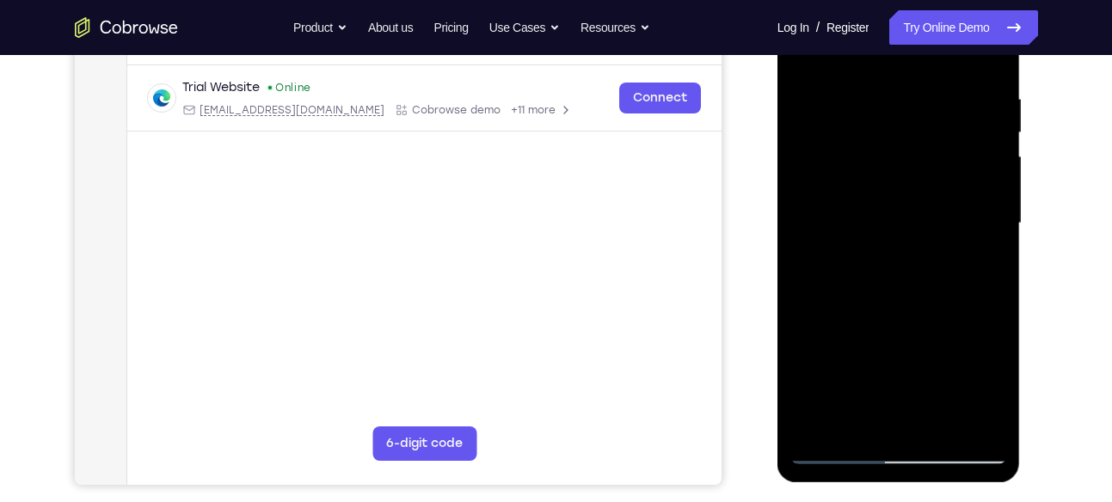
drag, startPoint x: 930, startPoint y: 304, endPoint x: 868, endPoint y: 225, distance: 100.5
click at [868, 225] on div at bounding box center [898, 224] width 217 height 482
drag, startPoint x: 935, startPoint y: 355, endPoint x: 910, endPoint y: 289, distance: 70.8
click at [910, 289] on div at bounding box center [898, 224] width 217 height 482
drag, startPoint x: 910, startPoint y: 289, endPoint x: 845, endPoint y: 212, distance: 100.7
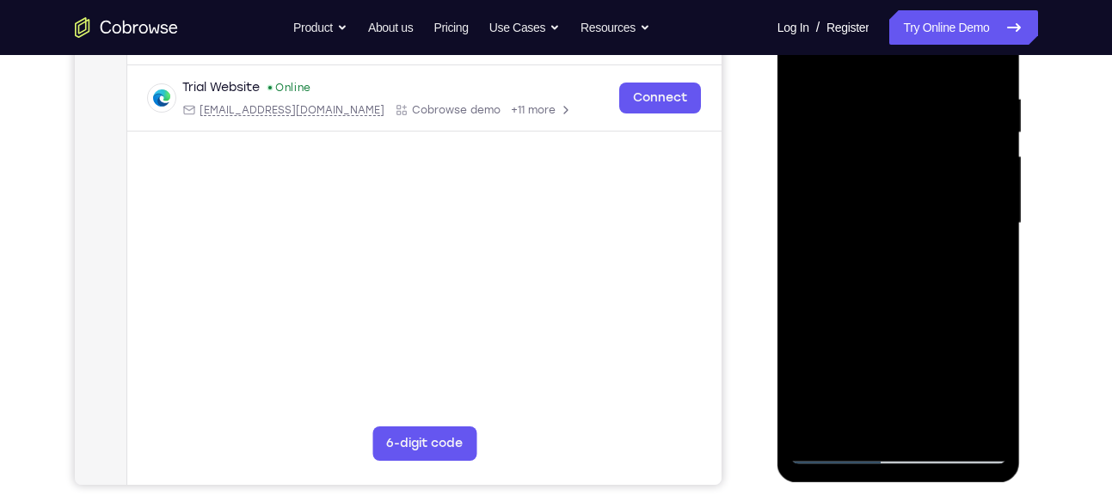
drag, startPoint x: 845, startPoint y: 212, endPoint x: 964, endPoint y: 341, distance: 175.9
click at [964, 341] on div at bounding box center [898, 224] width 217 height 482
drag, startPoint x: 964, startPoint y: 341, endPoint x: 927, endPoint y: 271, distance: 79.6
click at [927, 271] on div at bounding box center [898, 224] width 217 height 482
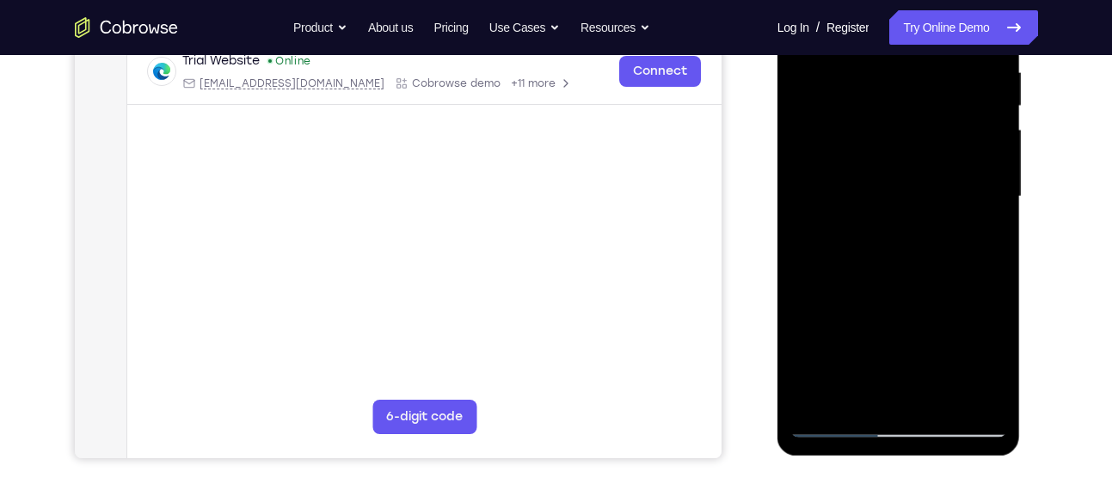
scroll to position [344, 0]
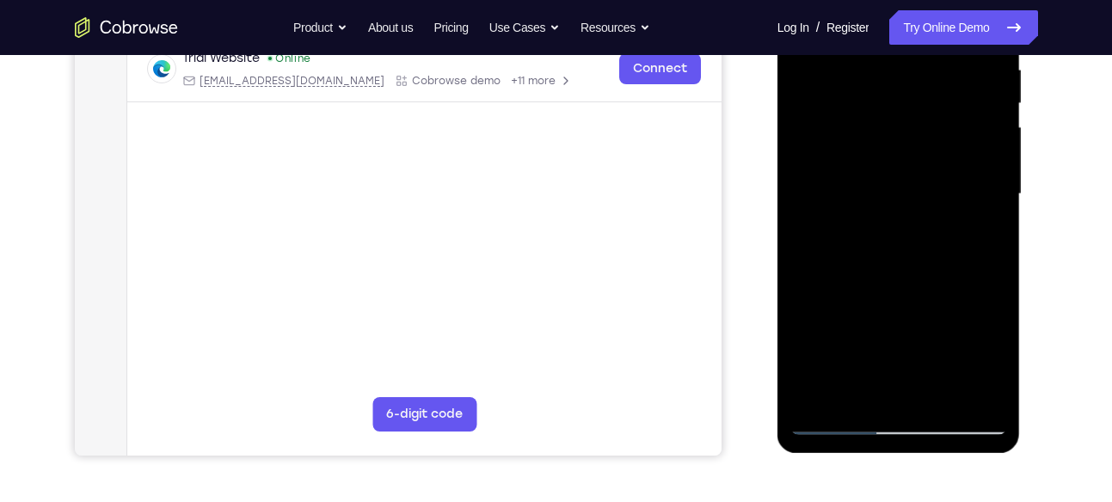
drag, startPoint x: 933, startPoint y: 276, endPoint x: 937, endPoint y: 169, distance: 107.6
click at [937, 169] on div at bounding box center [898, 195] width 217 height 482
click at [991, 275] on div at bounding box center [898, 195] width 217 height 482
drag, startPoint x: 891, startPoint y: 347, endPoint x: 933, endPoint y: 206, distance: 147.2
click at [933, 206] on div at bounding box center [898, 195] width 217 height 482
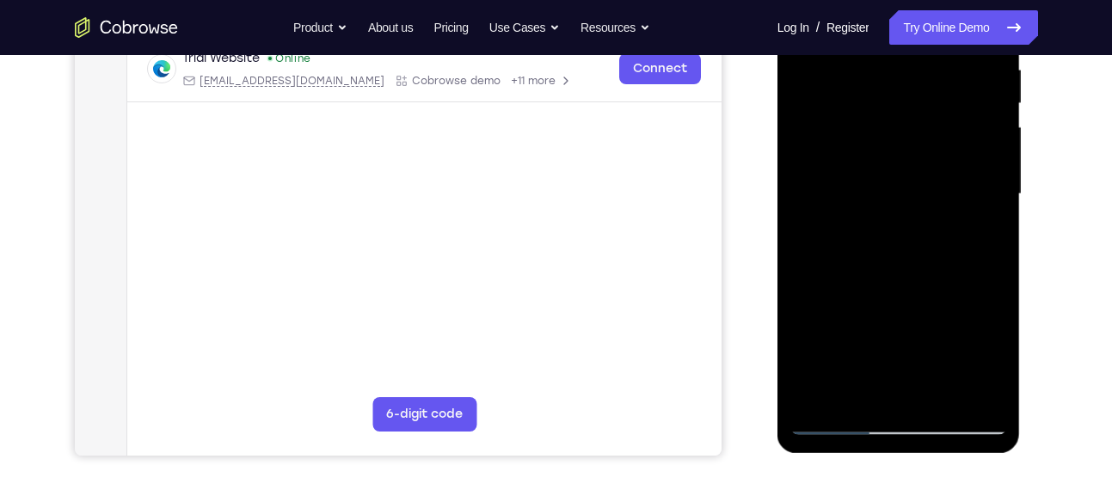
click at [990, 271] on div at bounding box center [898, 195] width 217 height 482
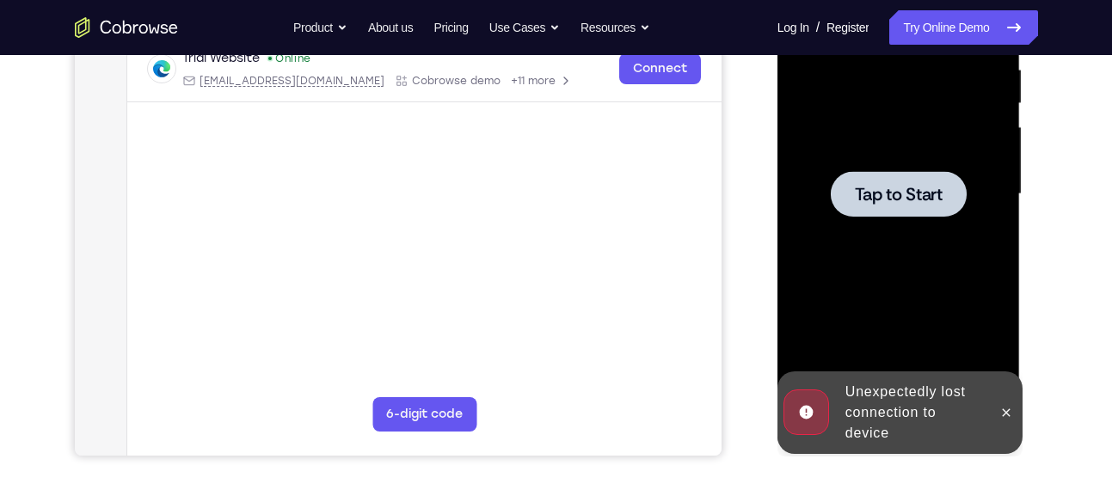
click at [934, 228] on div at bounding box center [898, 195] width 217 height 482
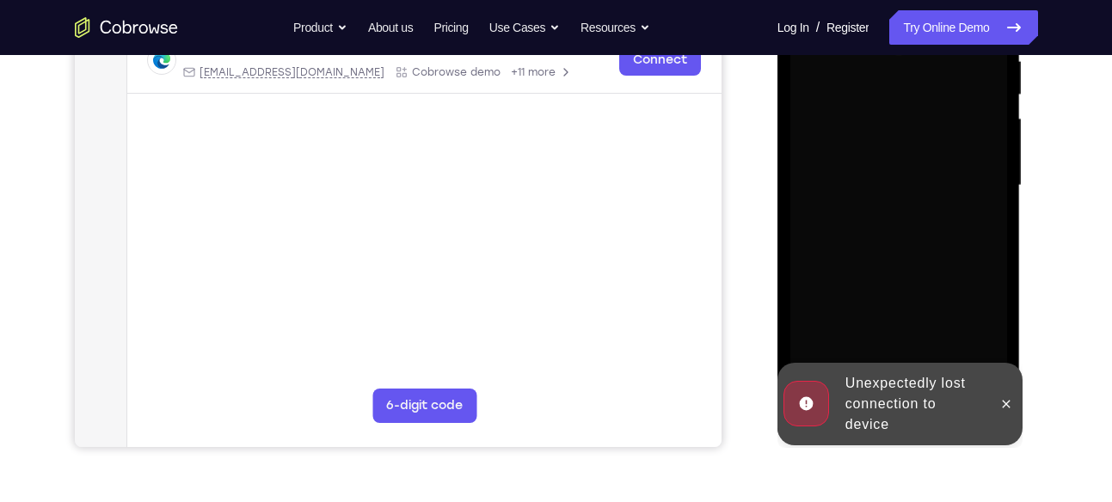
scroll to position [353, 0]
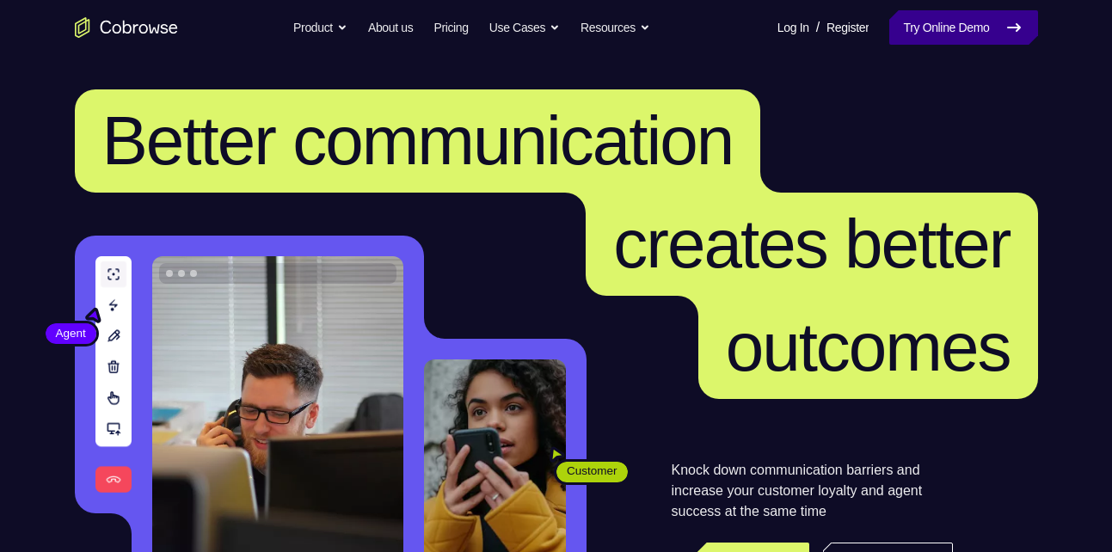
click at [912, 36] on link "Try Online Demo" at bounding box center [963, 27] width 148 height 34
